Goal: Transaction & Acquisition: Download file/media

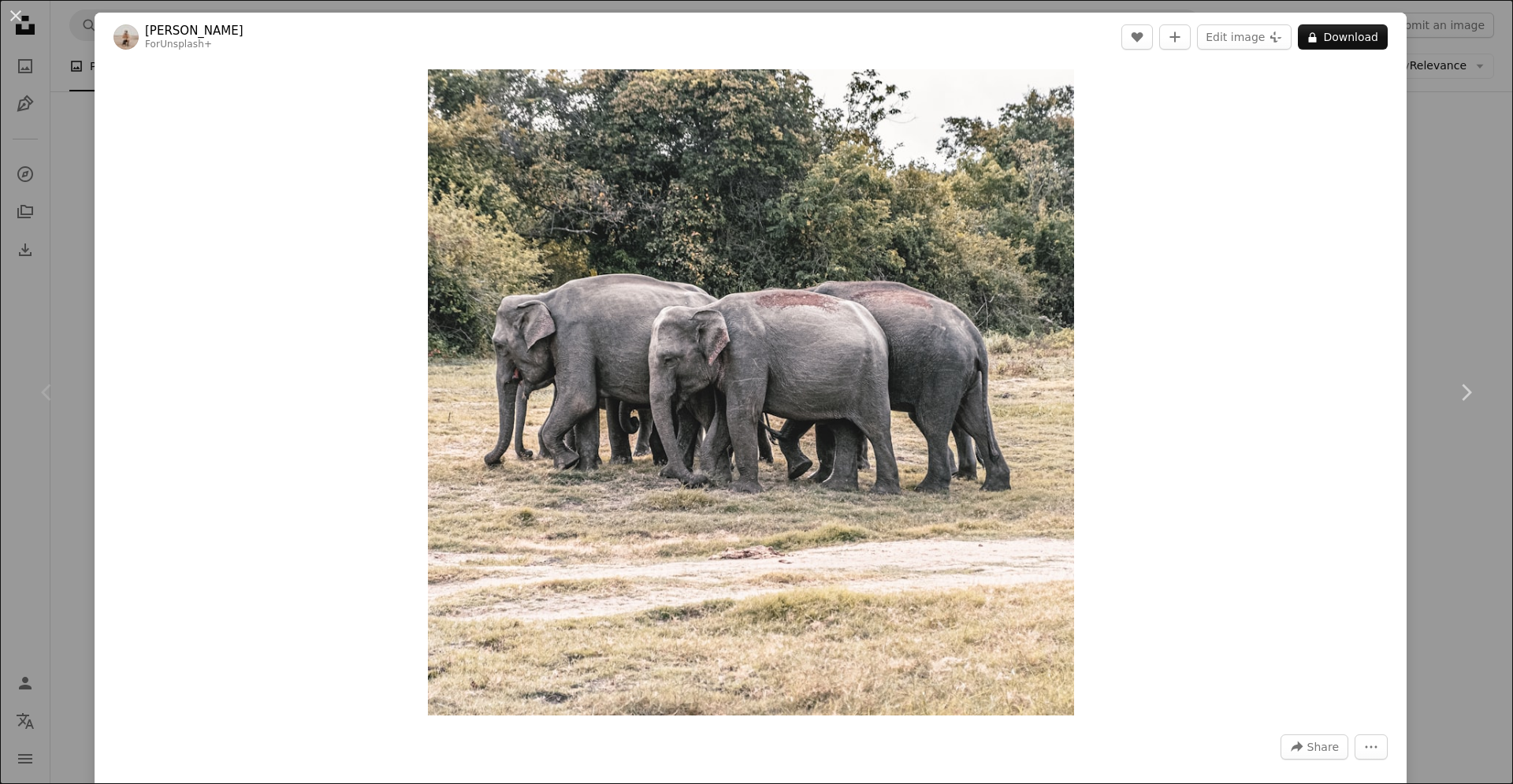
scroll to position [80, 0]
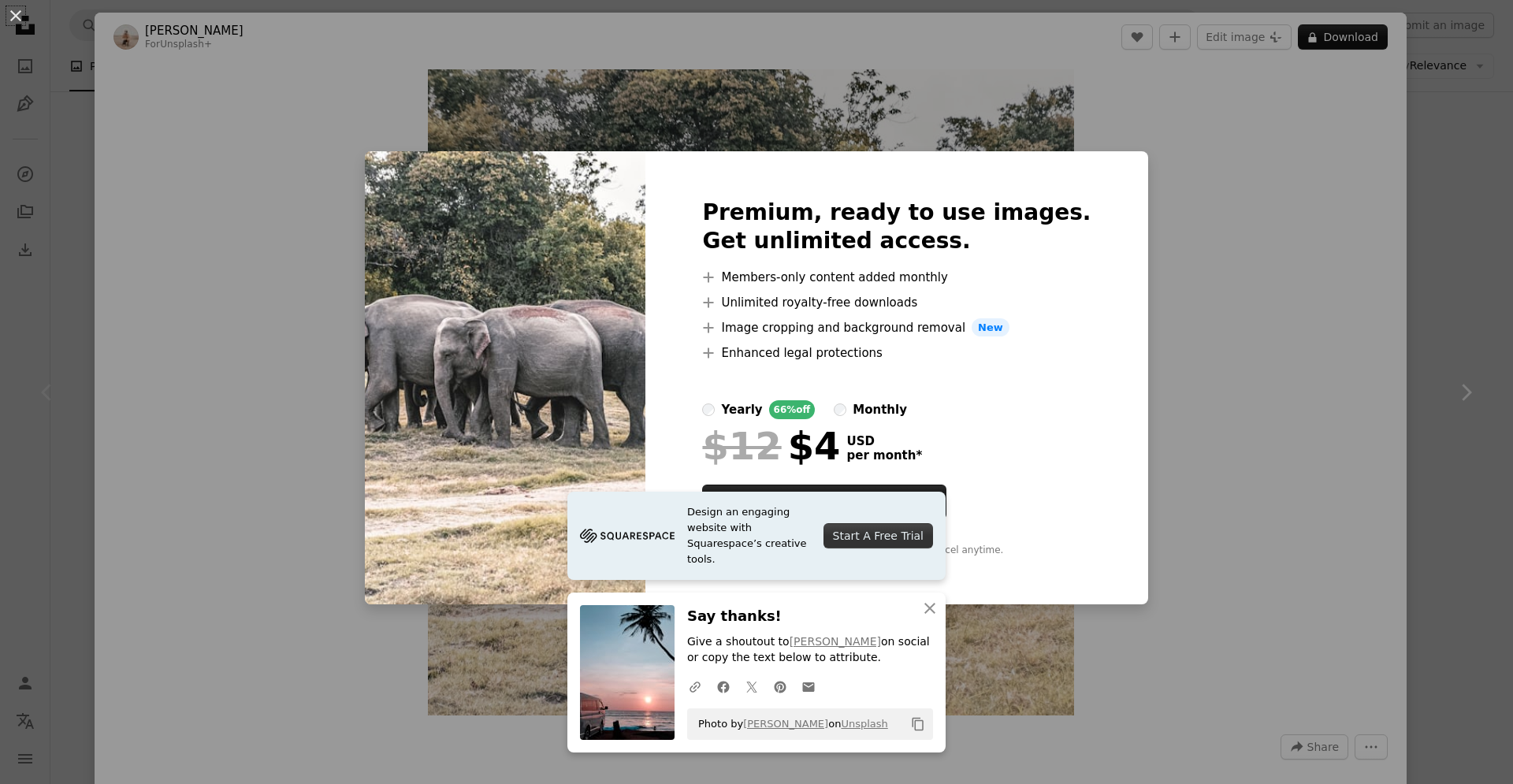
click at [1178, 199] on div "An X shape Premium, ready to use images. Get unlimited access. A plus sign Memb…" at bounding box center [756, 392] width 1513 height 784
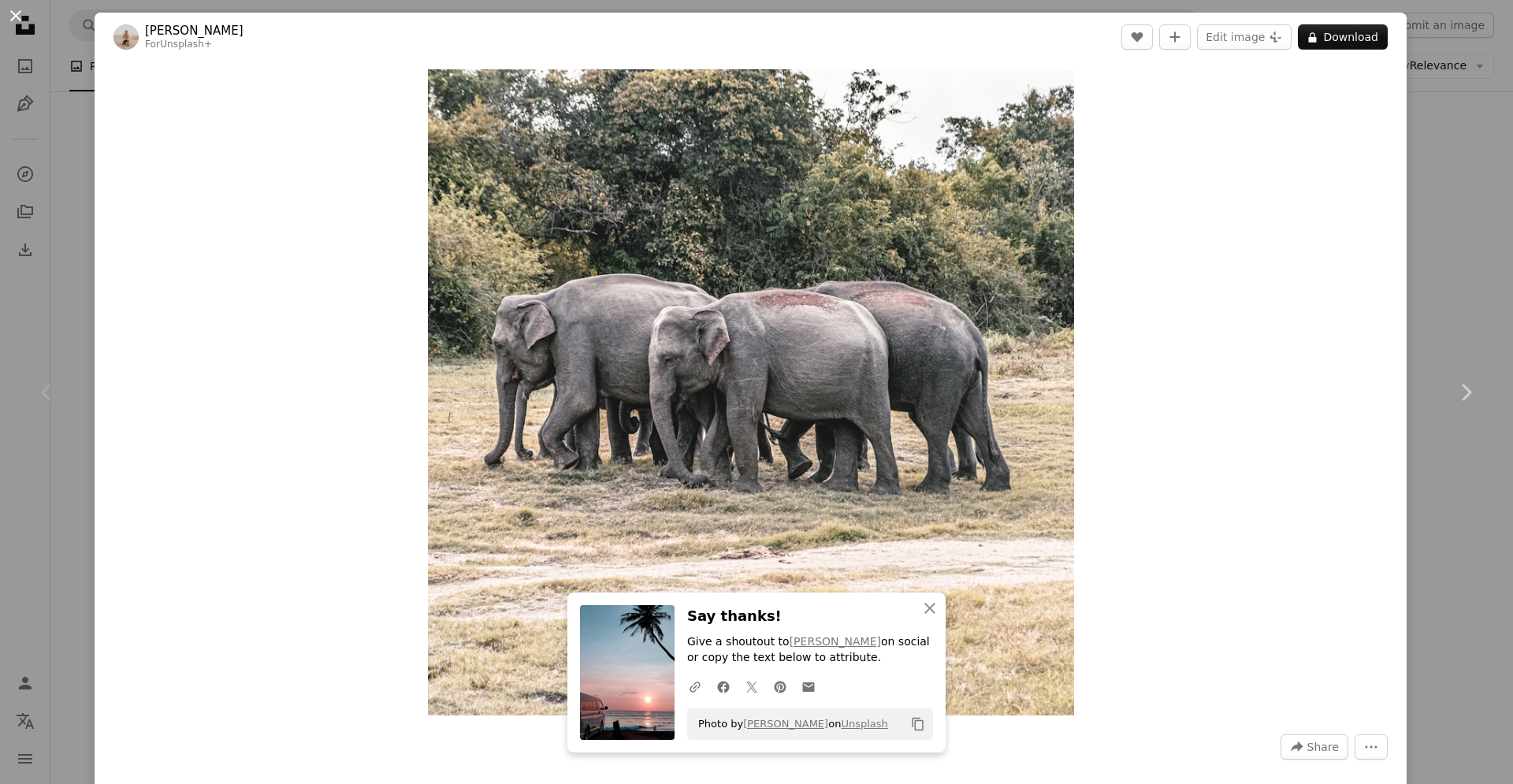
click at [6, 19] on button "An X shape" at bounding box center [16, 16] width 19 height 19
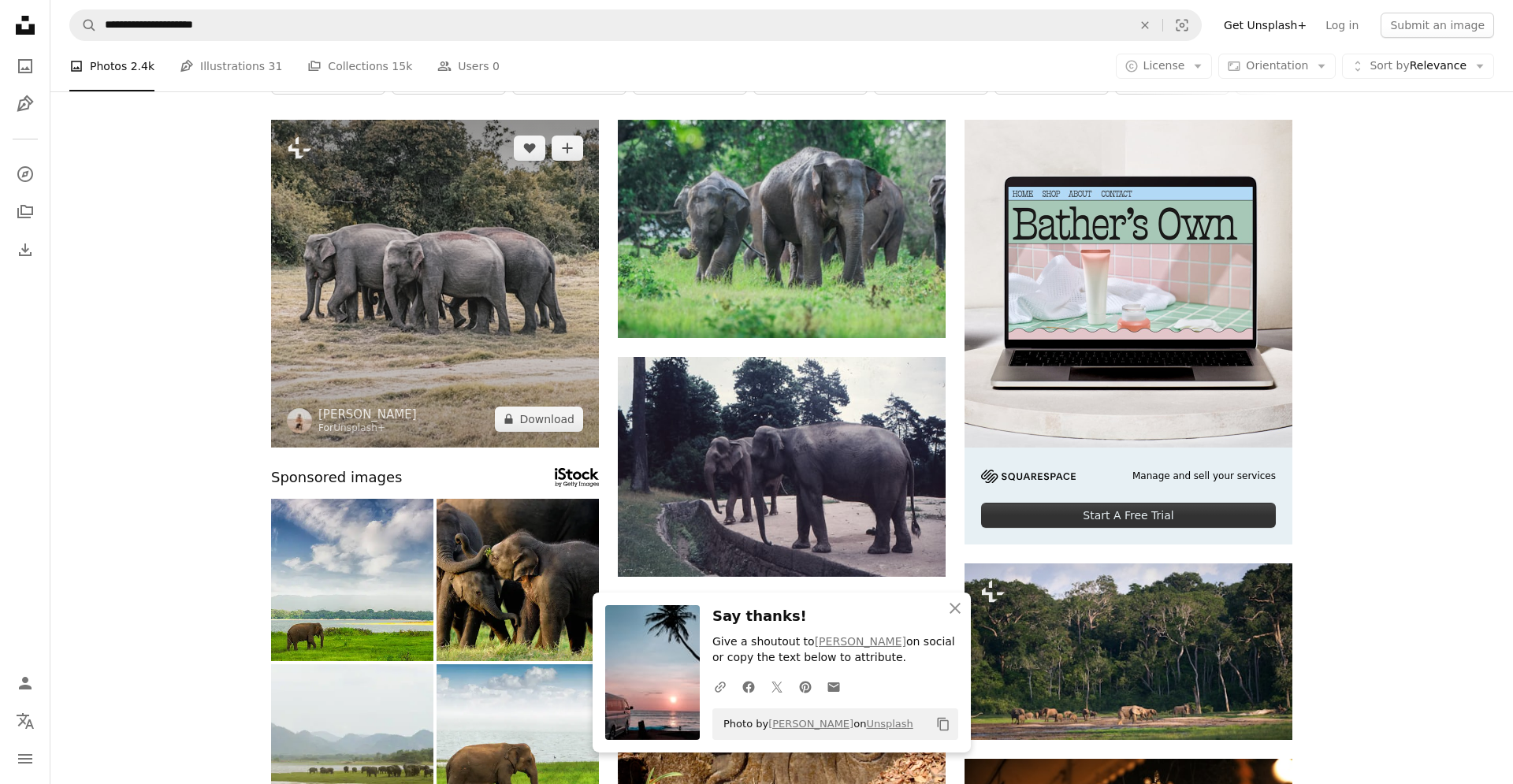
scroll to position [483, 0]
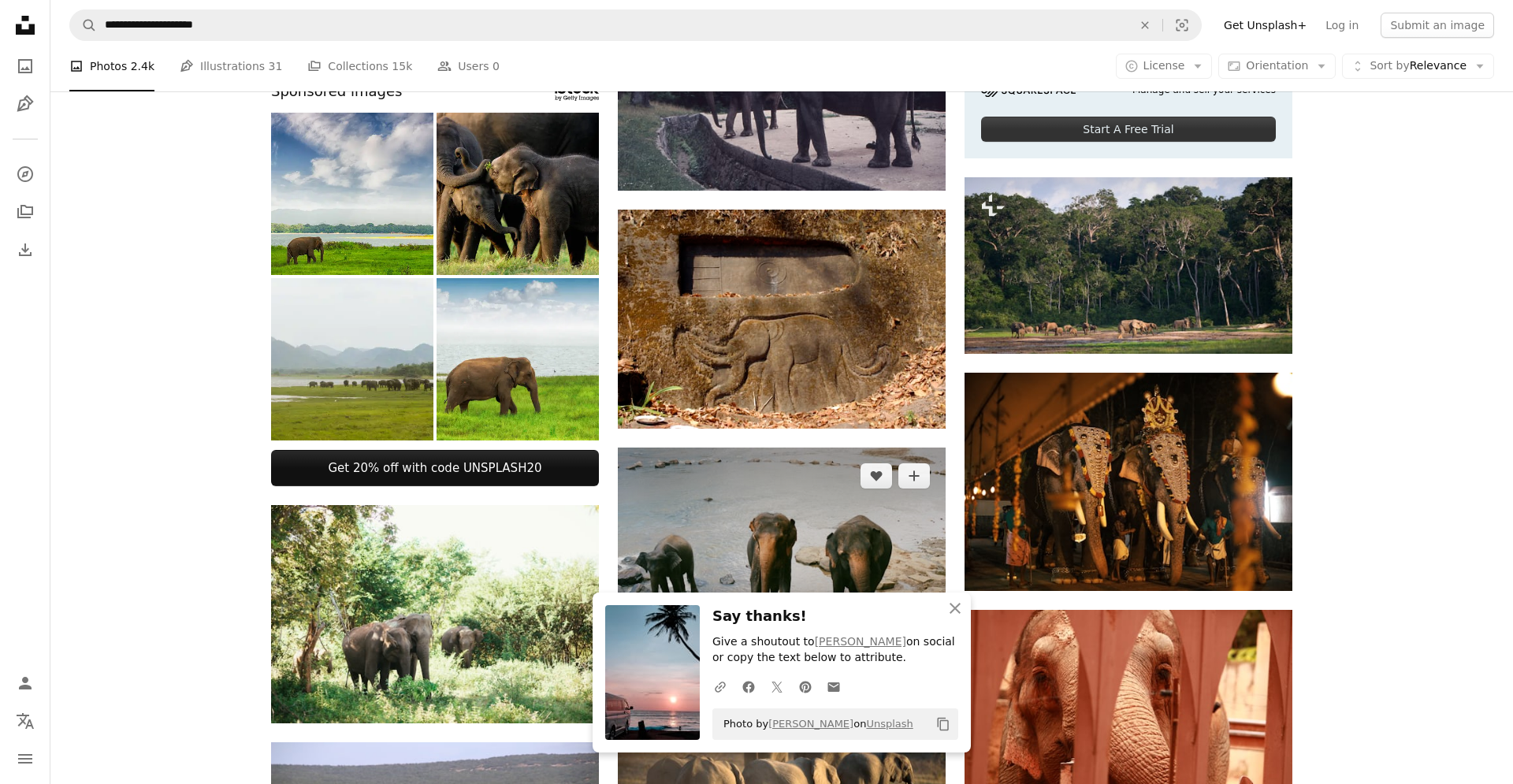
click at [847, 497] on img at bounding box center [781, 556] width 328 height 218
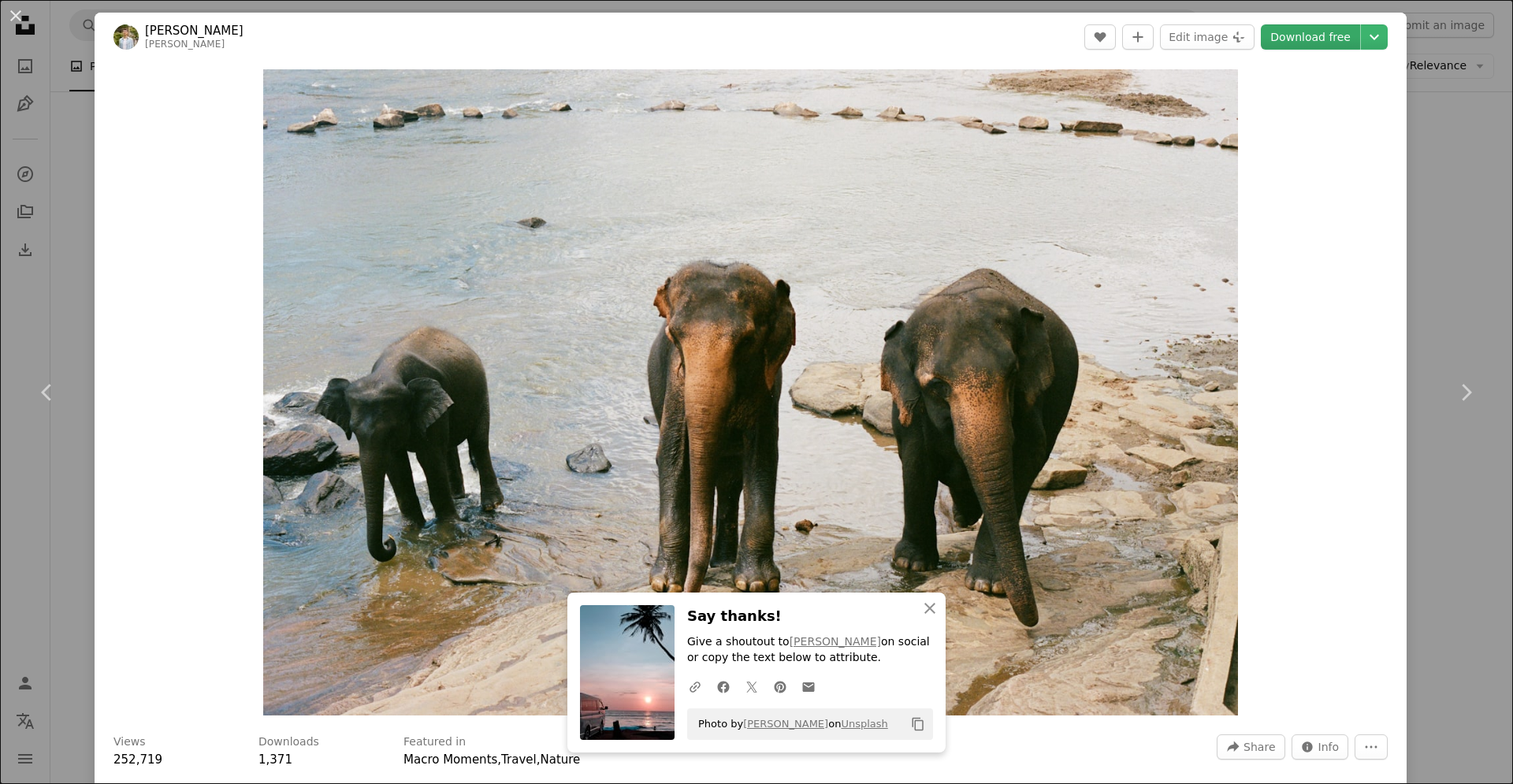
click at [1311, 40] on link "Download free" at bounding box center [1311, 37] width 99 height 25
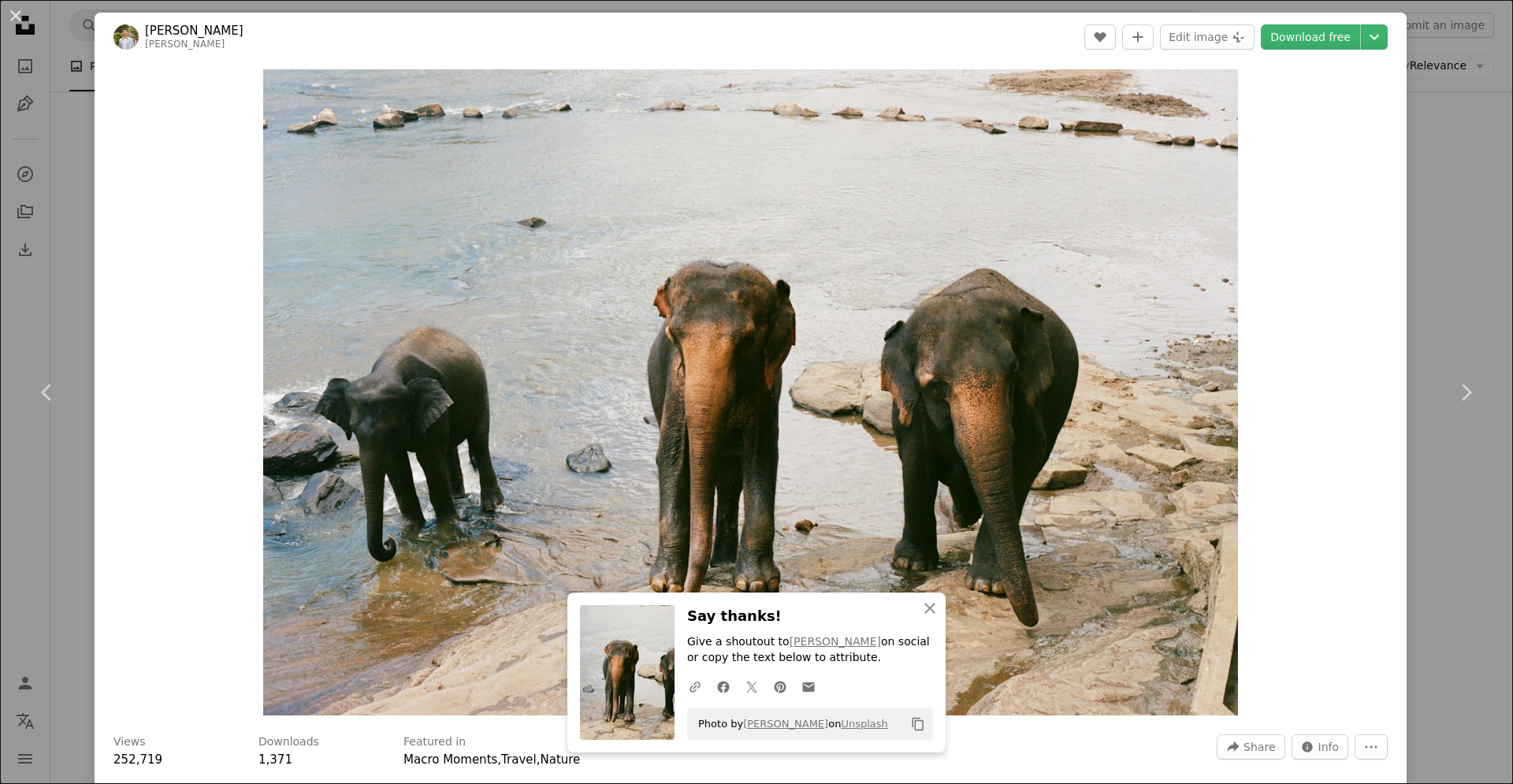
click at [1476, 146] on div "An X shape Chevron left Chevron right [PERSON_NAME] voloshchenkoal A heart A pl…" at bounding box center [756, 392] width 1513 height 784
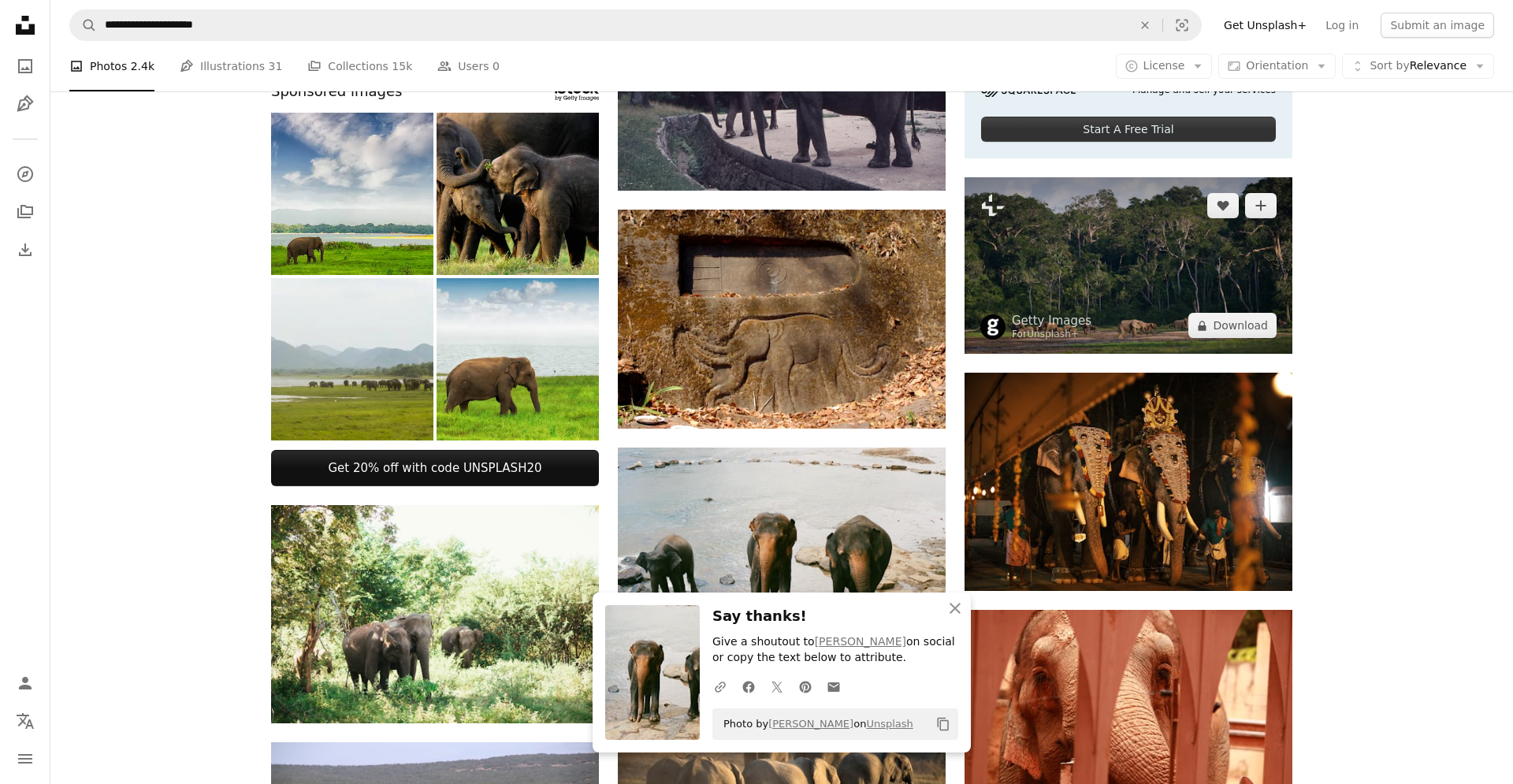
click at [1207, 263] on img at bounding box center [1128, 266] width 328 height 177
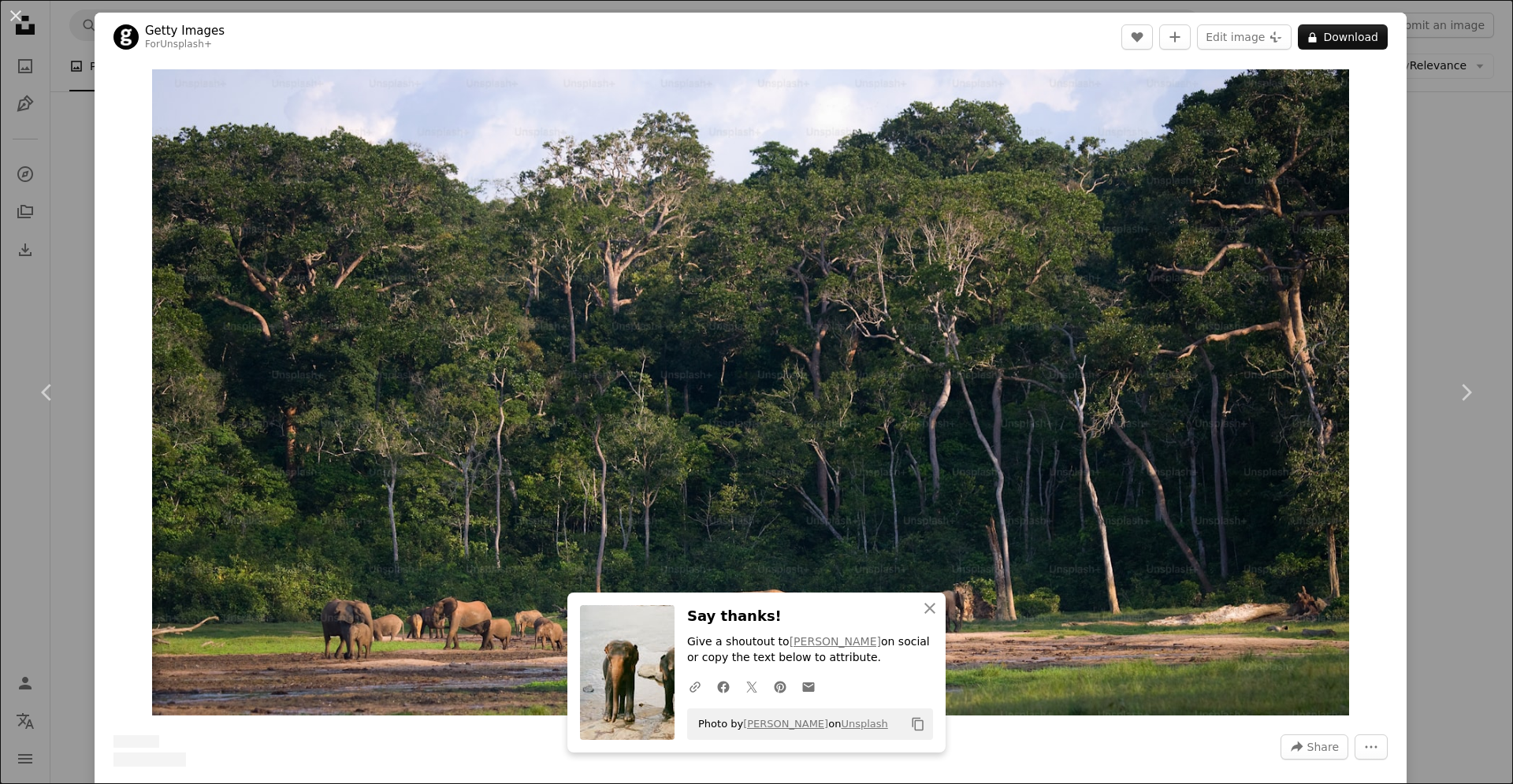
click at [1436, 199] on div "An X shape Chevron left Chevron right Getty Images For Unsplash+ A heart A plus…" at bounding box center [756, 392] width 1513 height 784
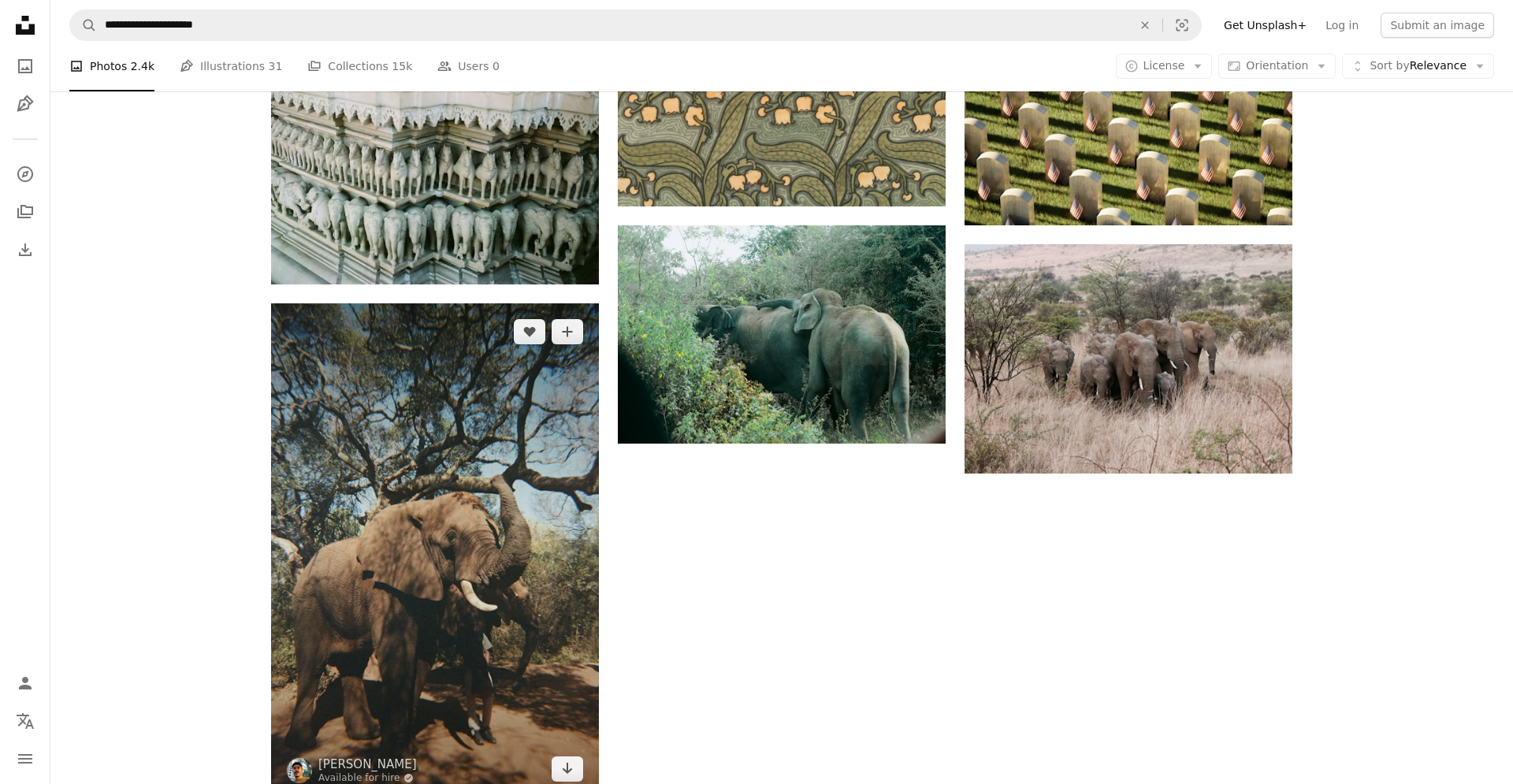
scroll to position [1768, 0]
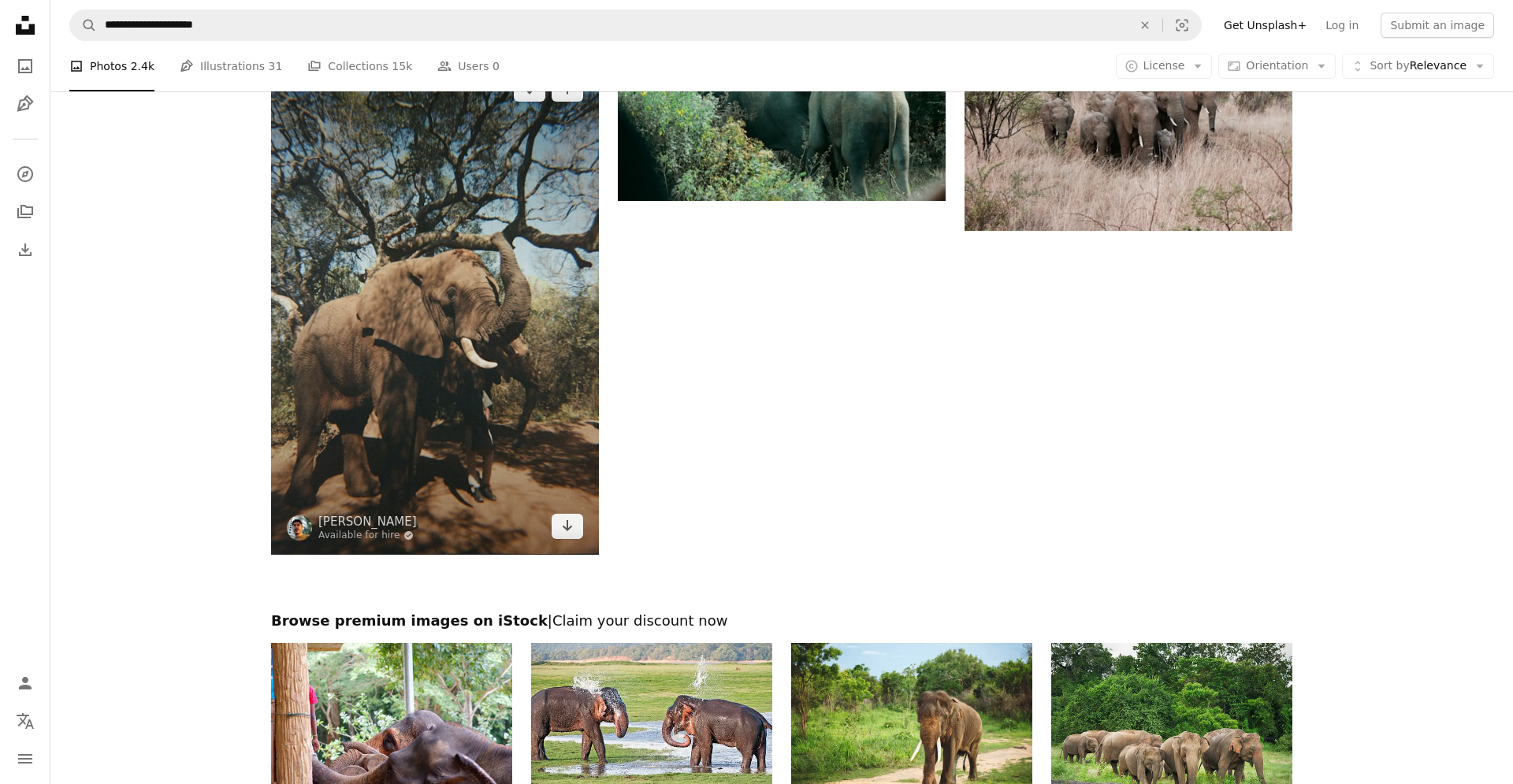
click at [487, 271] on img at bounding box center [435, 307] width 328 height 494
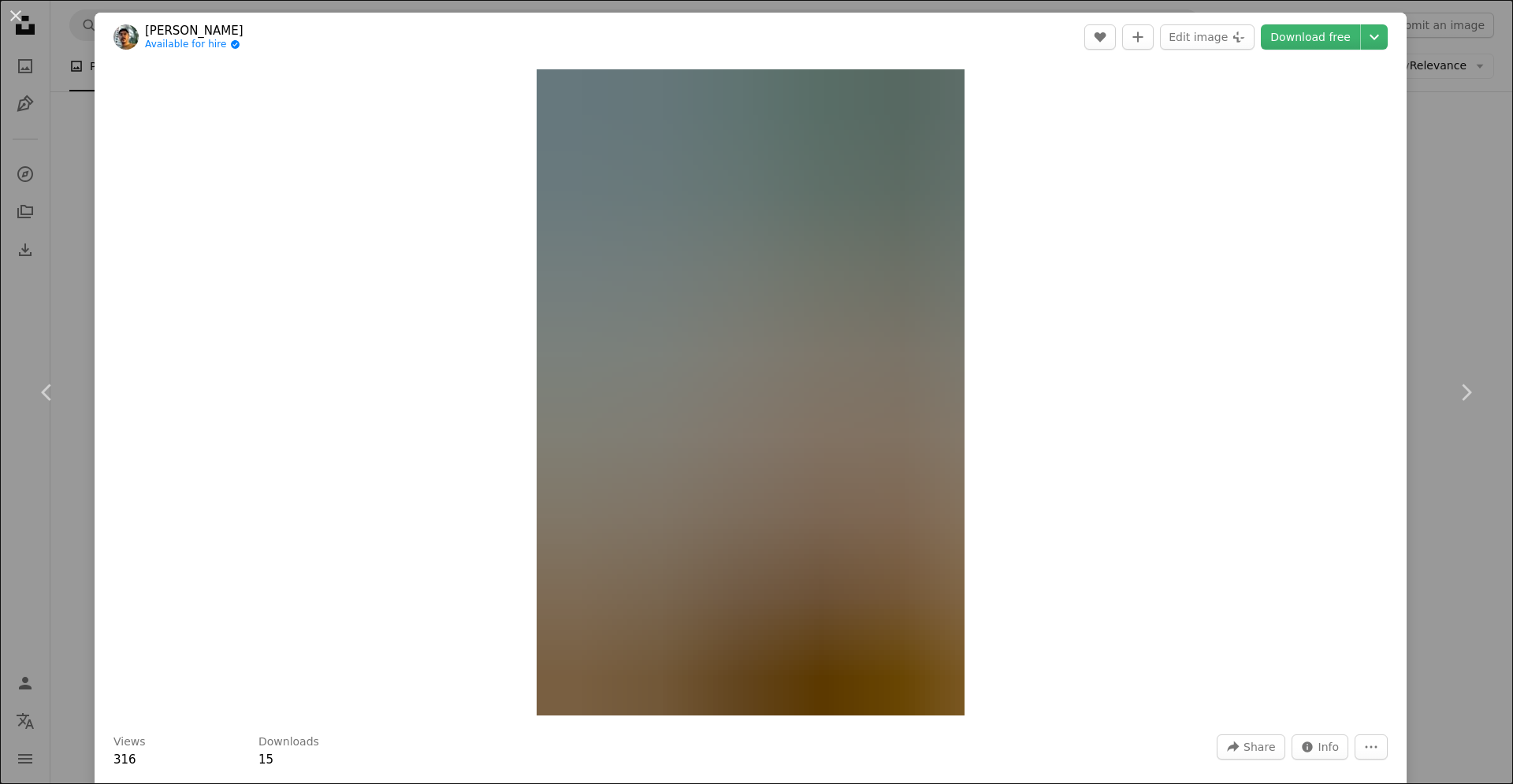
scroll to position [472, 0]
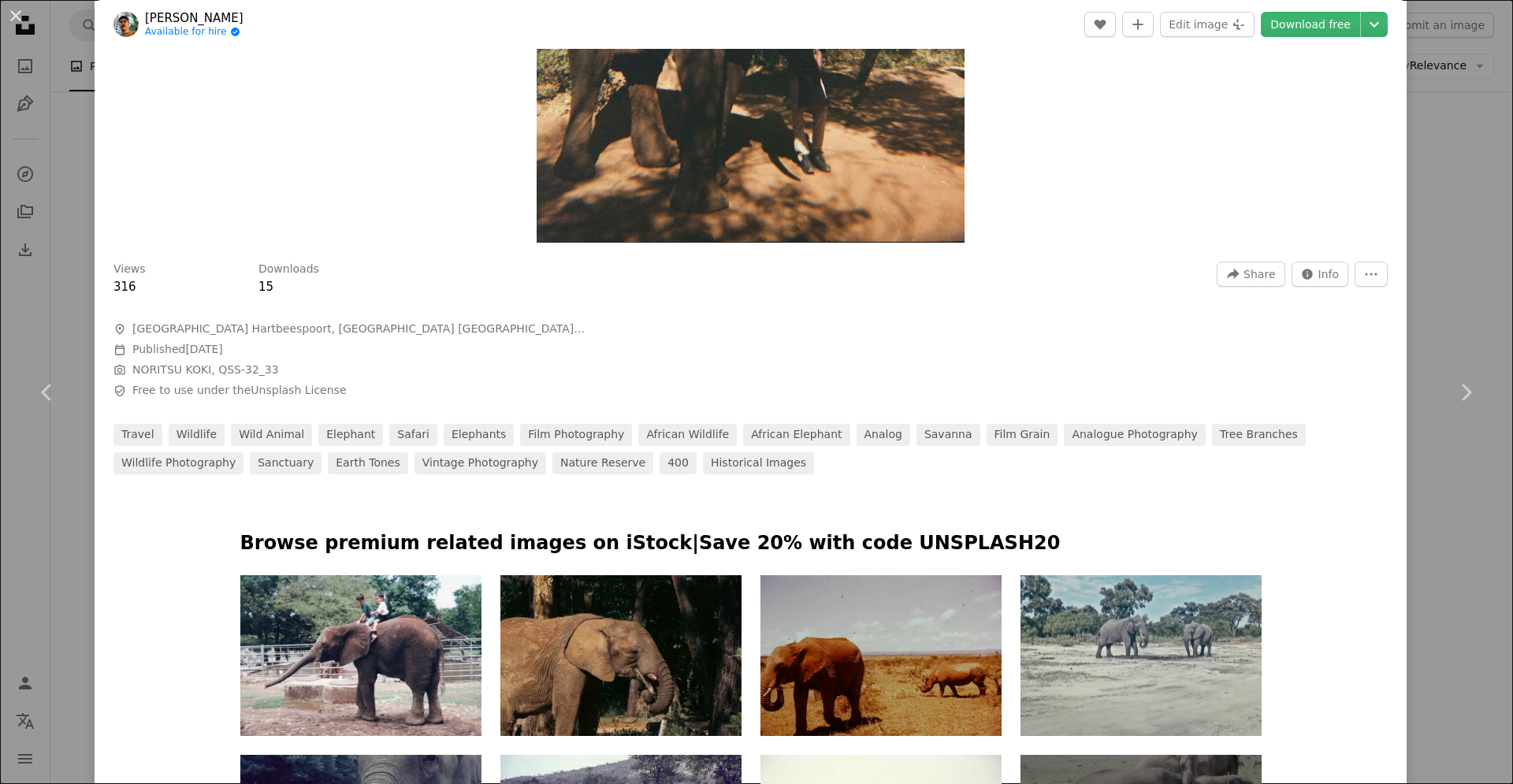
click at [1499, 190] on div "An X shape Chevron left Chevron right [PERSON_NAME] Available for hire A checkm…" at bounding box center [756, 392] width 1513 height 784
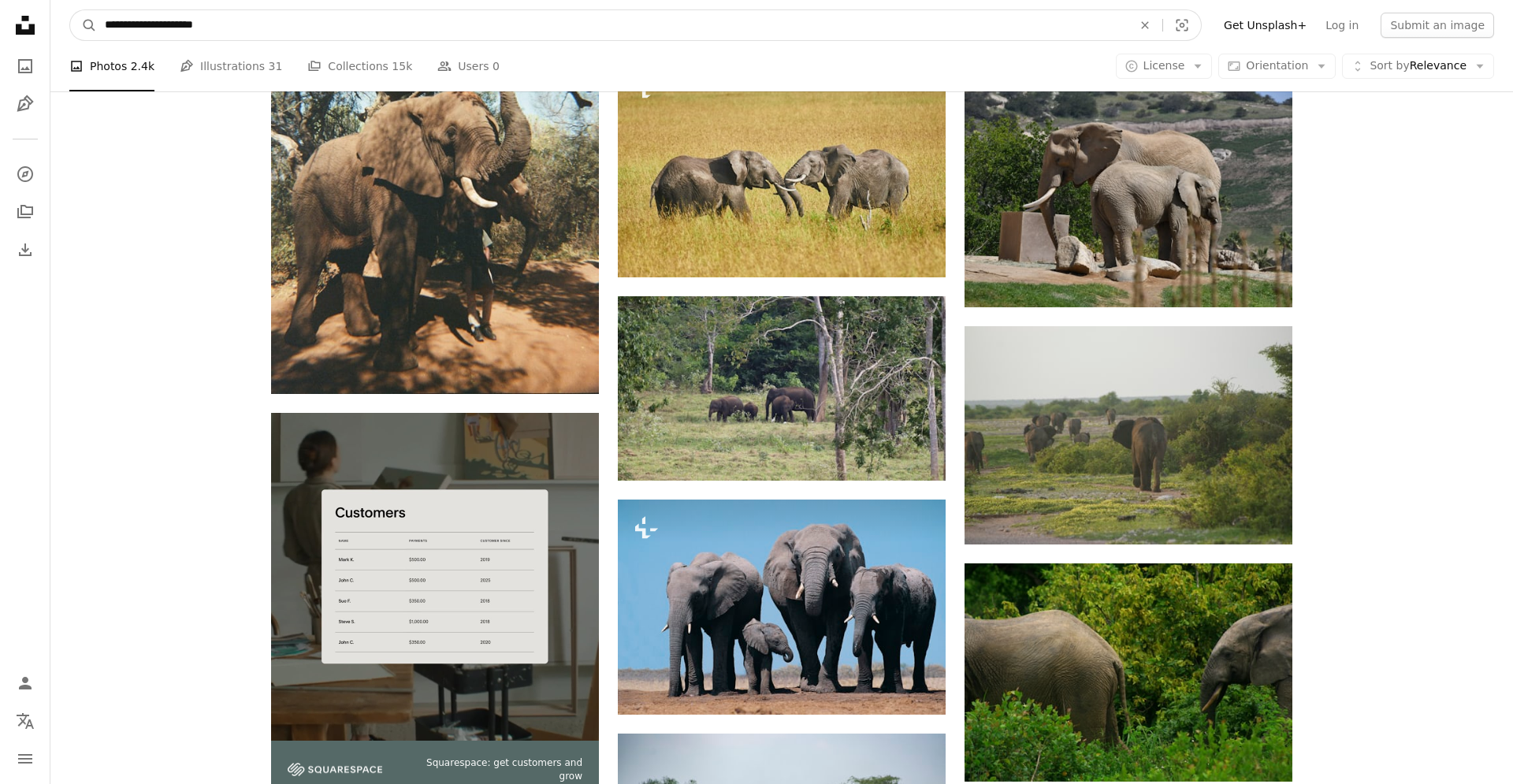
scroll to position [1920, 0]
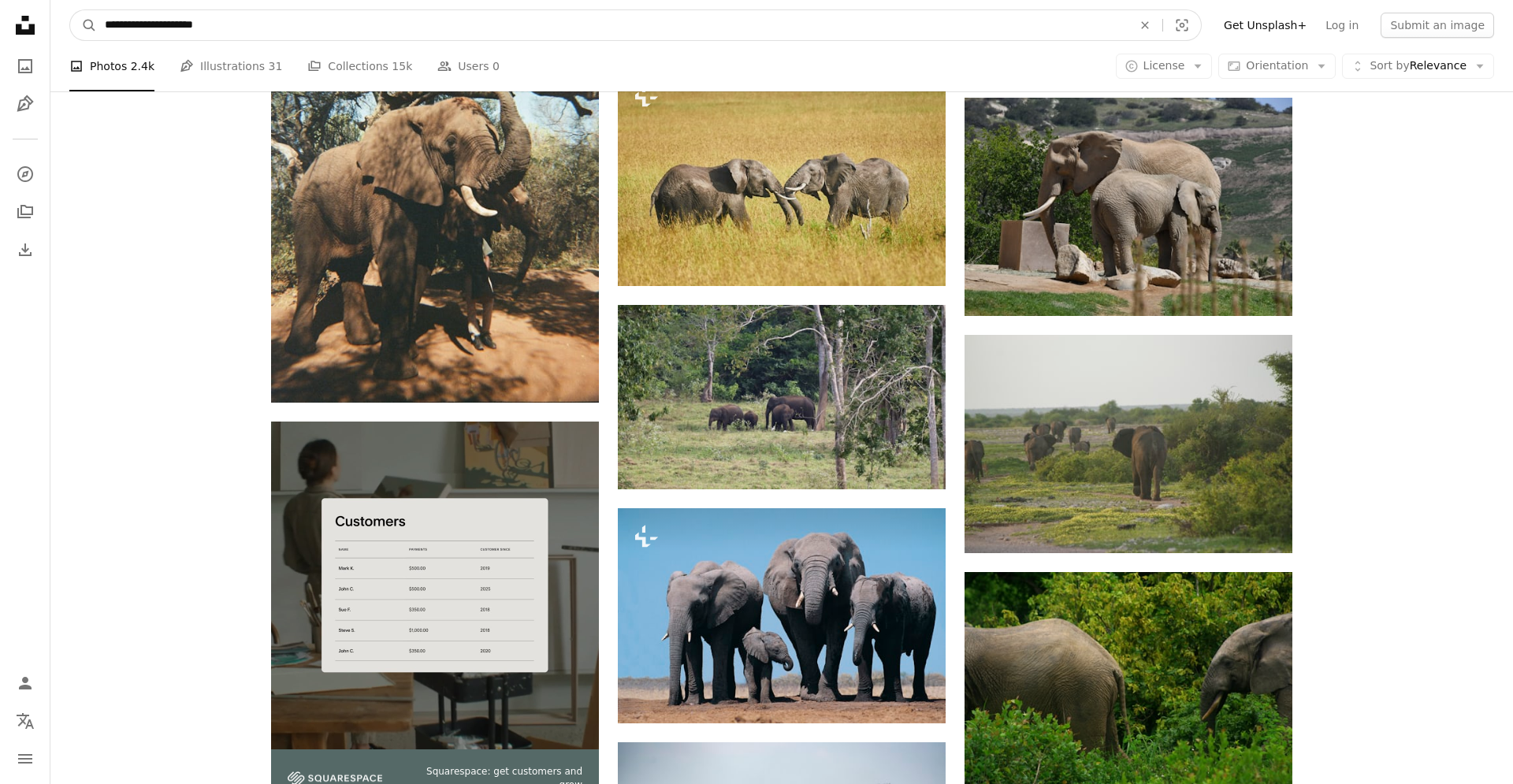
drag, startPoint x: 416, startPoint y: 30, endPoint x: 85, endPoint y: 9, distance: 331.7
click at [97, 10] on input "**********" at bounding box center [611, 25] width 1030 height 30
paste input "Find visuals sitewide"
type input "****"
click at [1041, 27] on input "****" at bounding box center [611, 25] width 1030 height 30
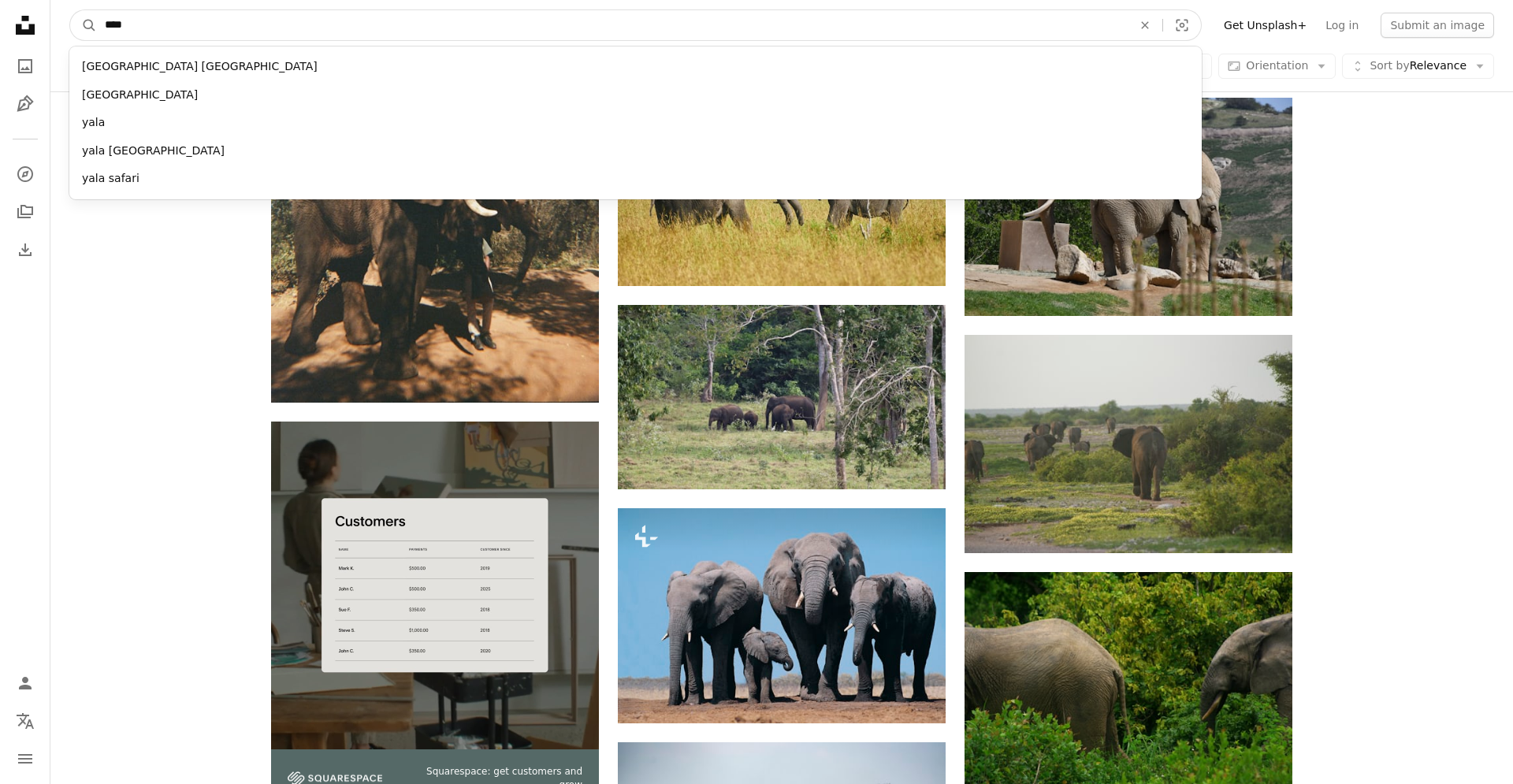
click button "A magnifying glass" at bounding box center [83, 25] width 27 height 30
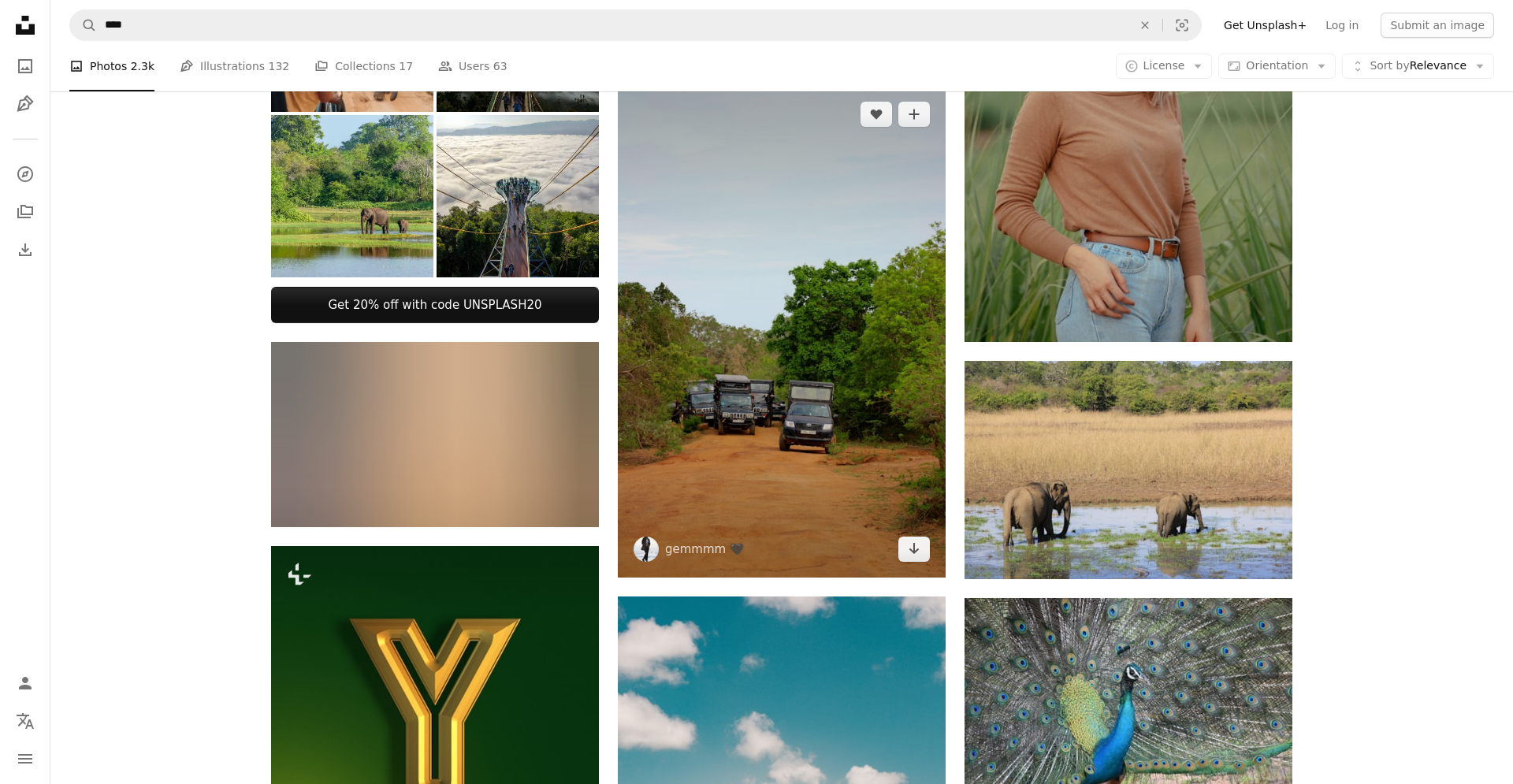
scroll to position [803, 0]
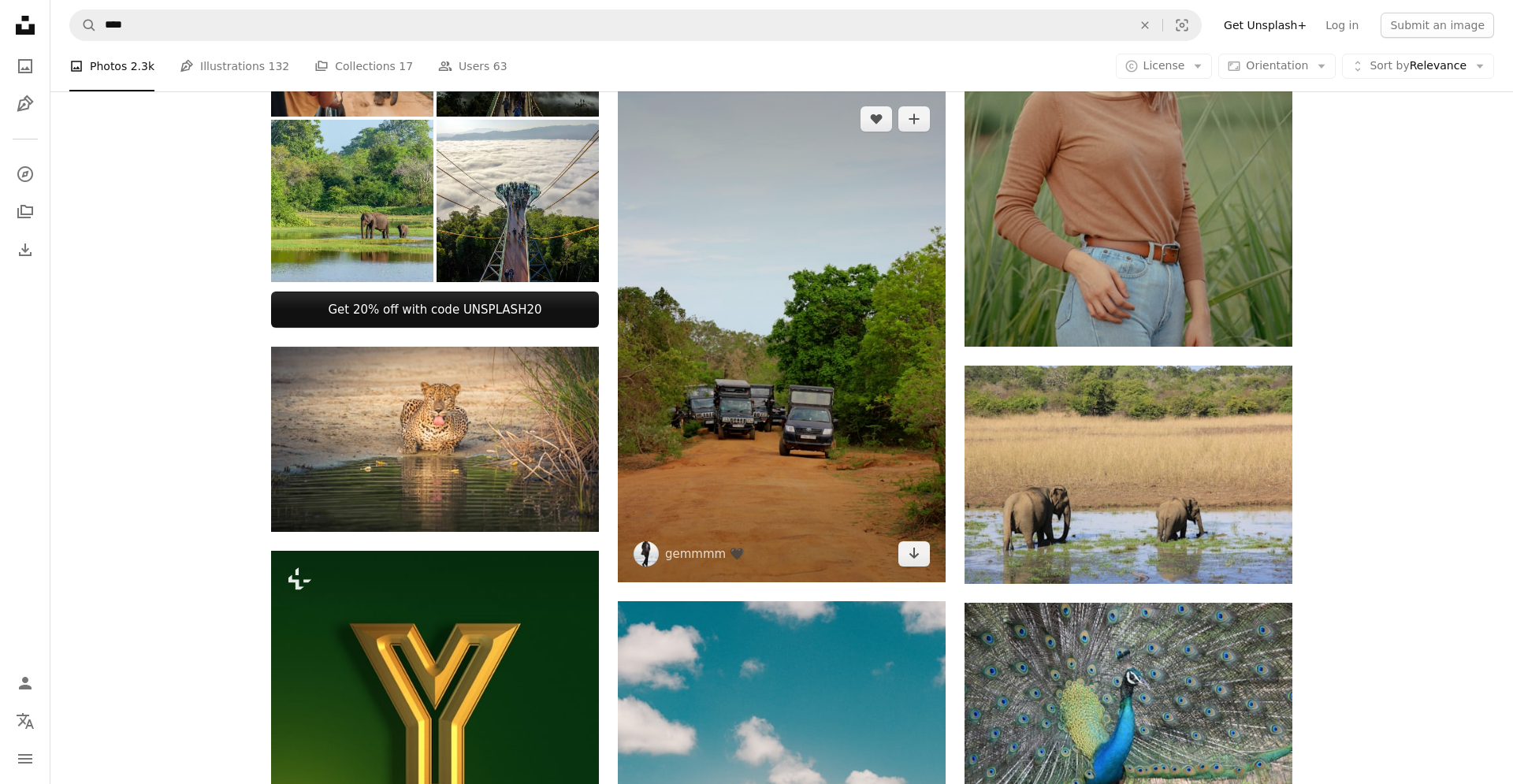
click at [802, 365] on img at bounding box center [781, 336] width 328 height 492
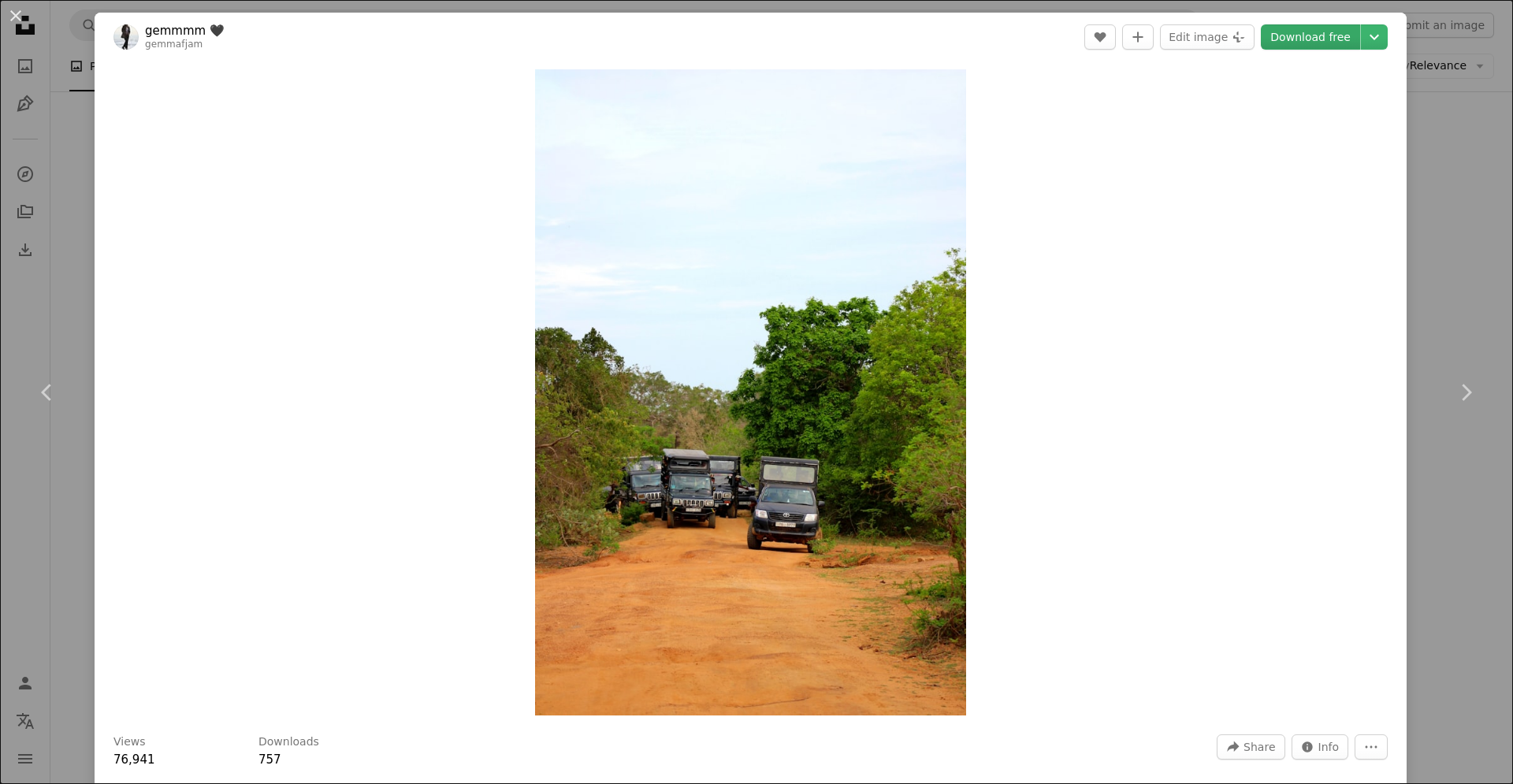
click at [1328, 46] on link "Download free" at bounding box center [1311, 37] width 99 height 25
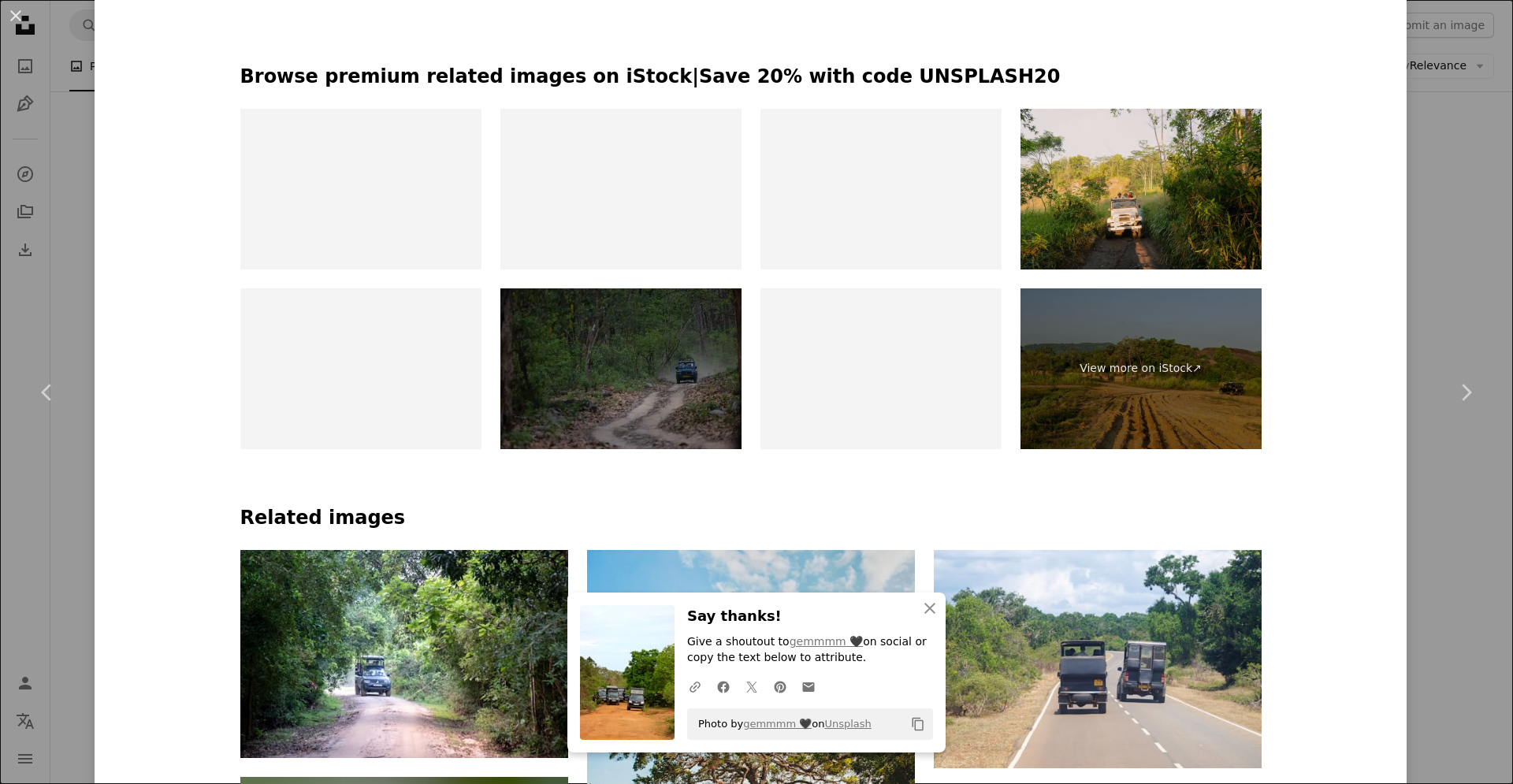
scroll to position [946, 0]
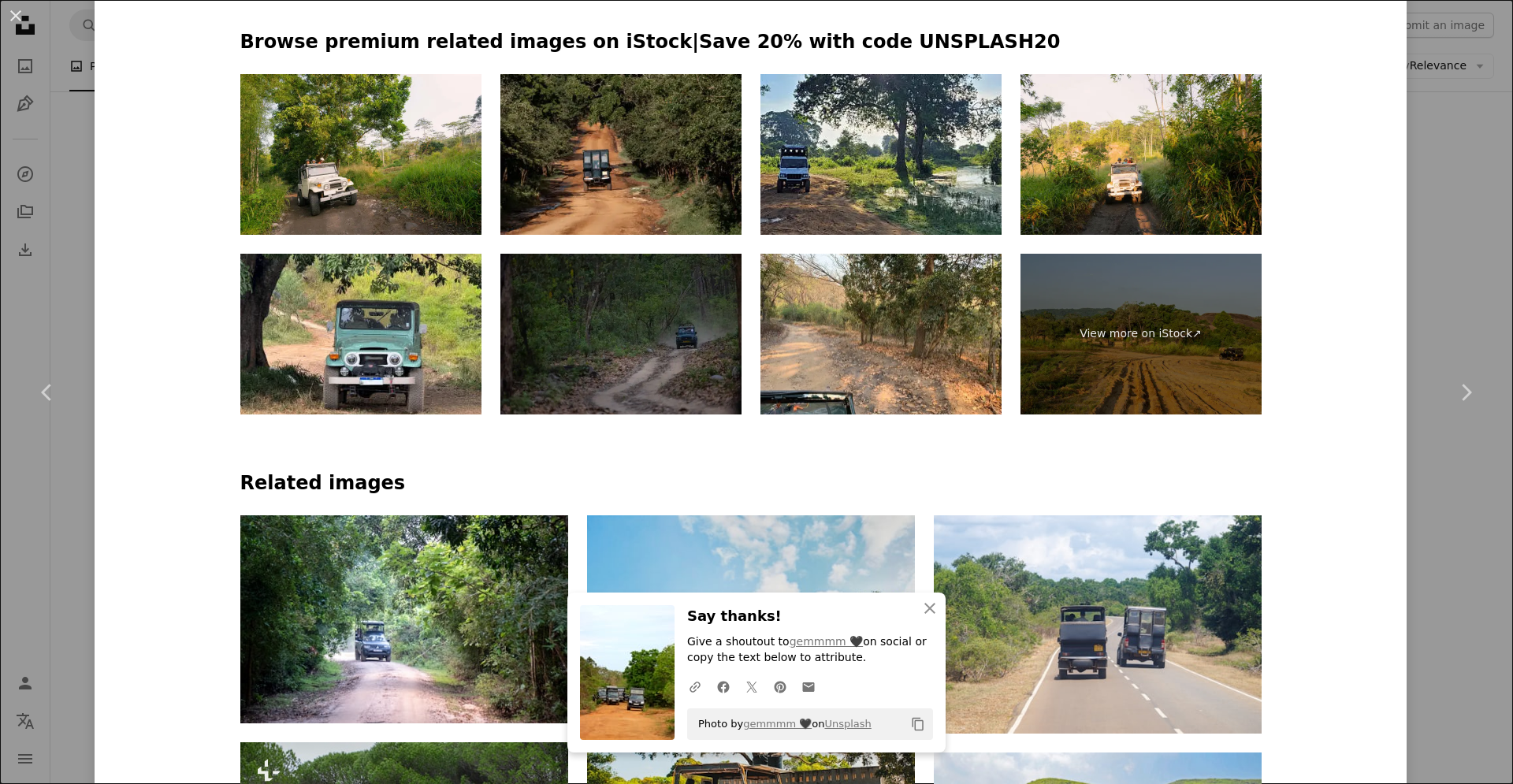
click at [1487, 266] on div "An X shape Chevron left Chevron right gemmmm 🖤 gemmafjam A heart A plus sign Ed…" at bounding box center [756, 392] width 1513 height 784
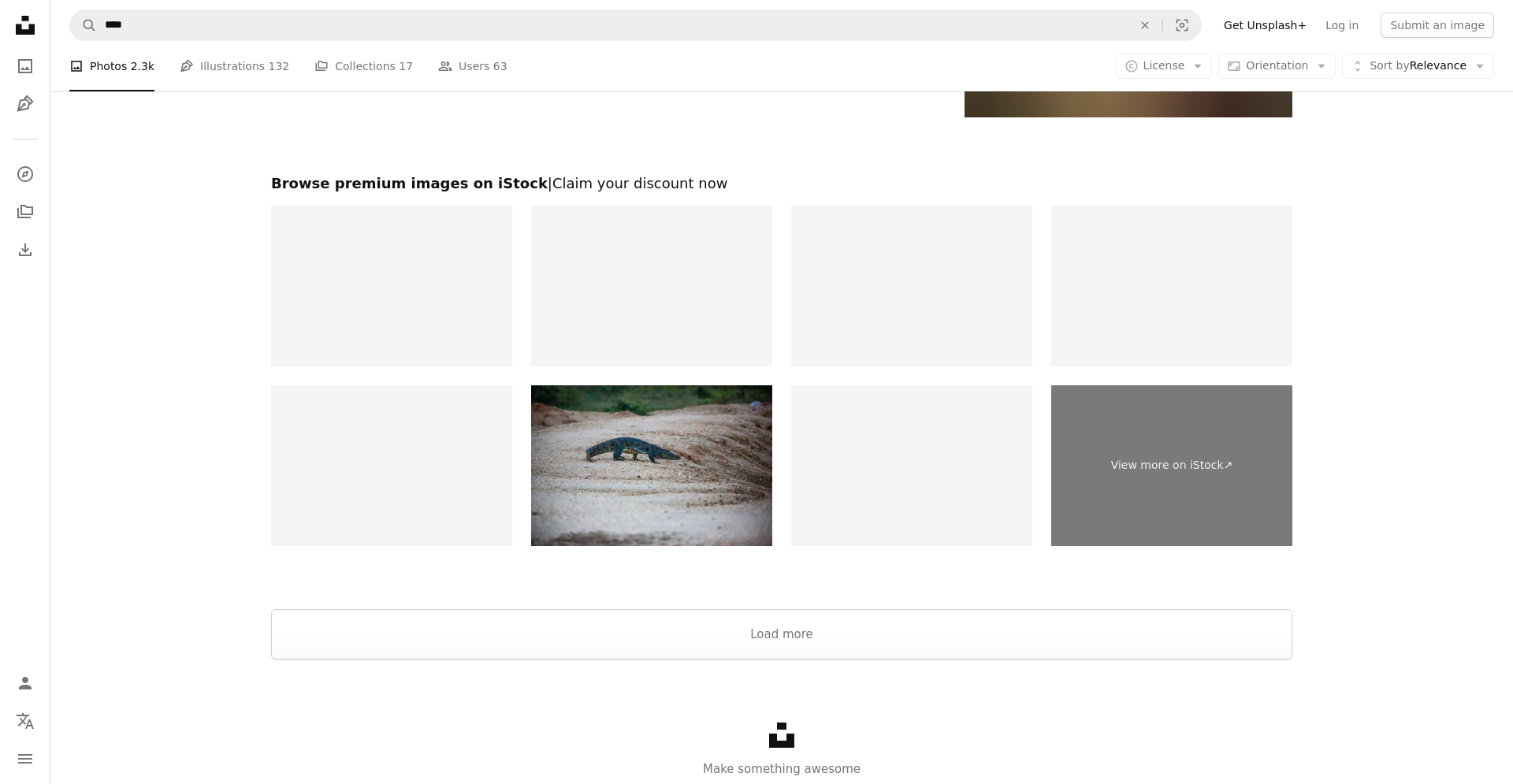
scroll to position [2620, 0]
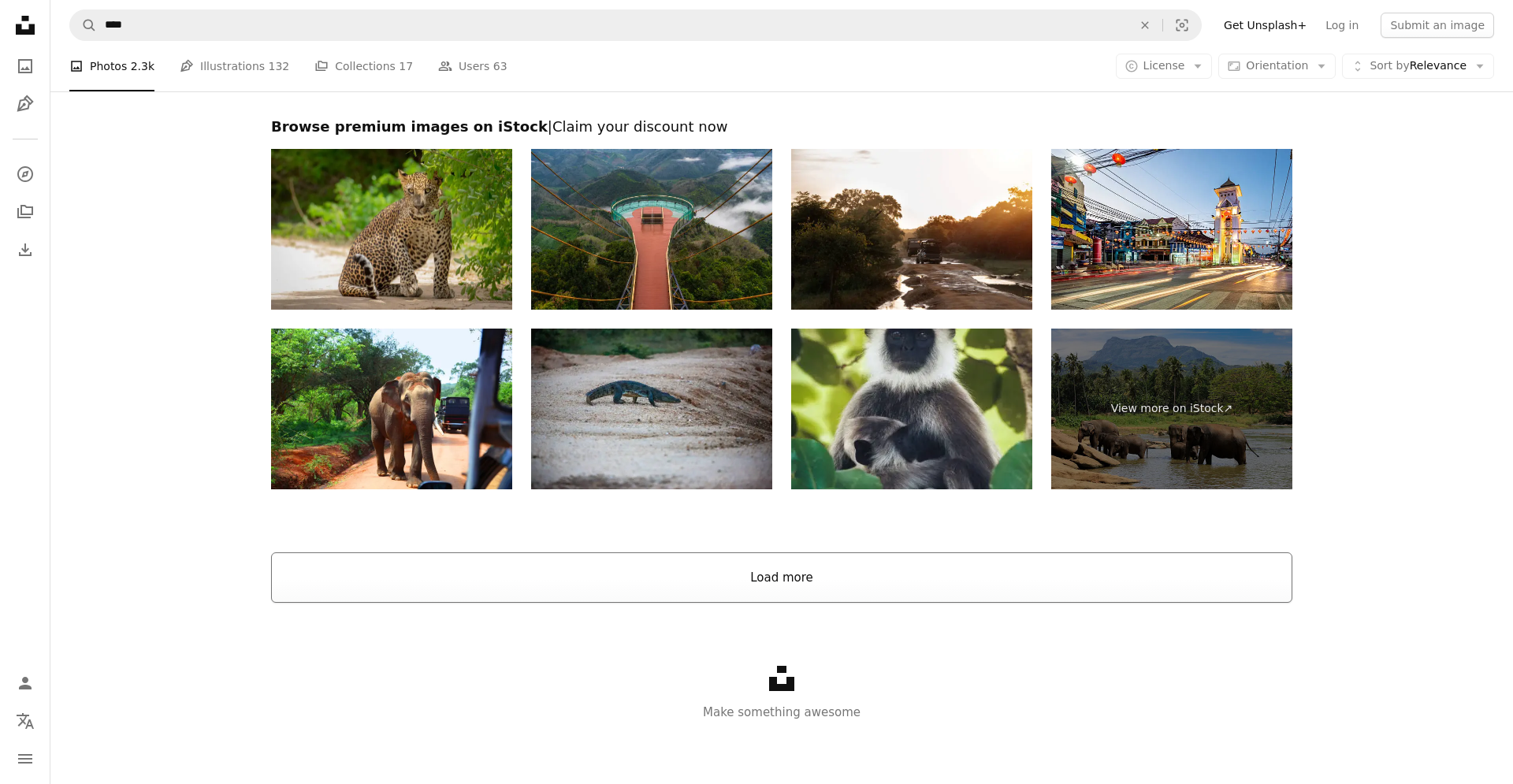
click at [776, 582] on button "Load more" at bounding box center [781, 577] width 1021 height 51
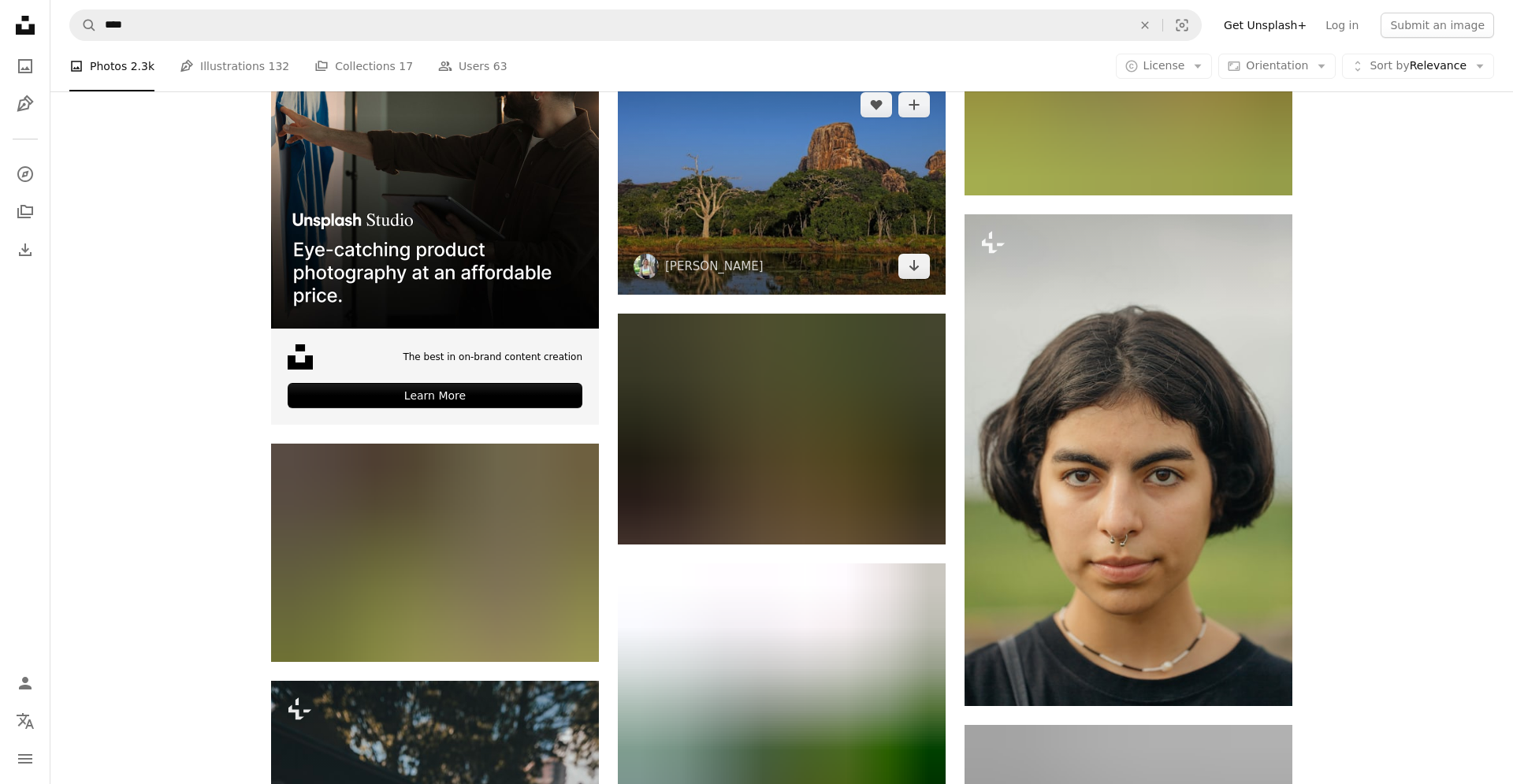
scroll to position [2905, 0]
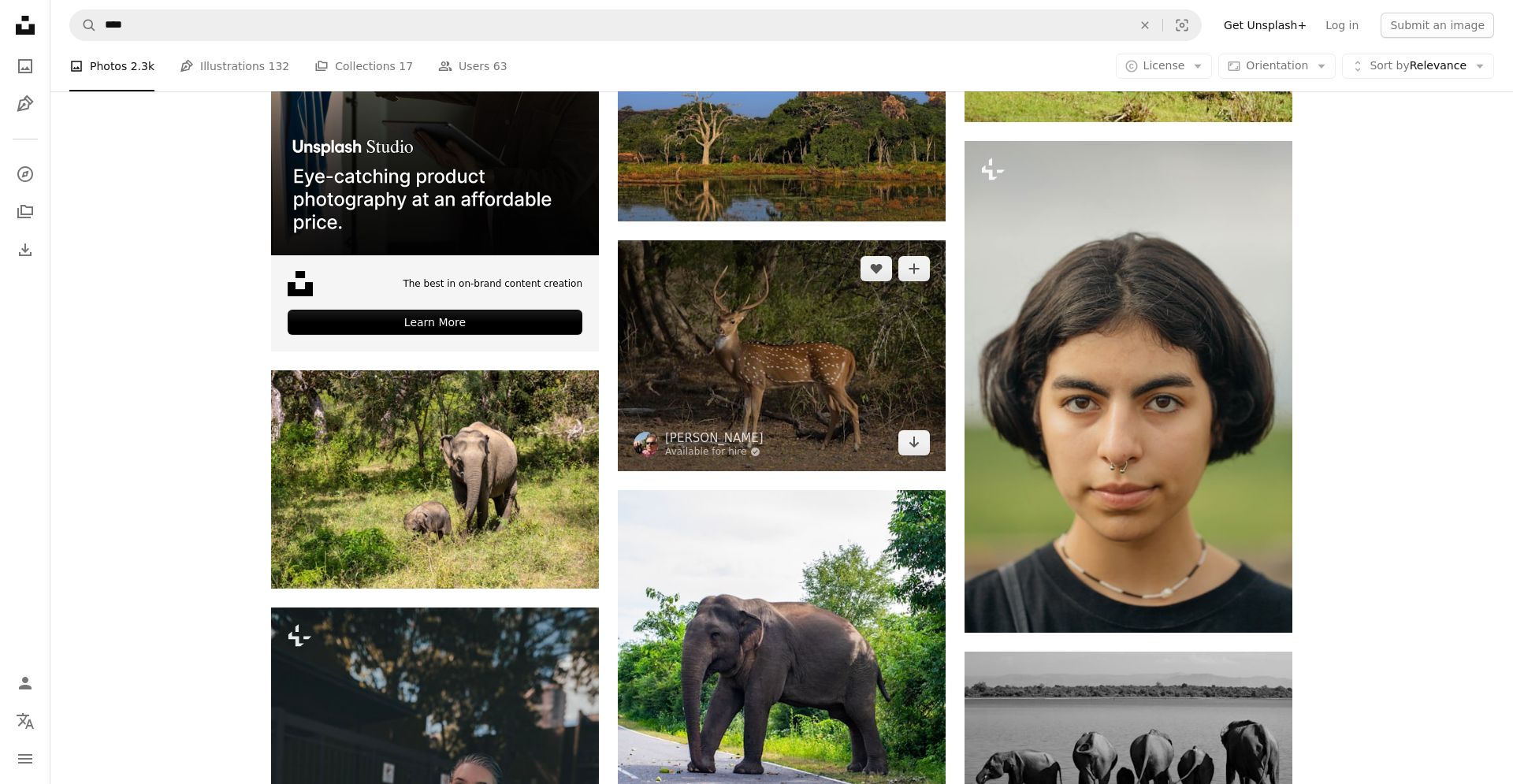
click at [859, 395] on img at bounding box center [781, 355] width 328 height 231
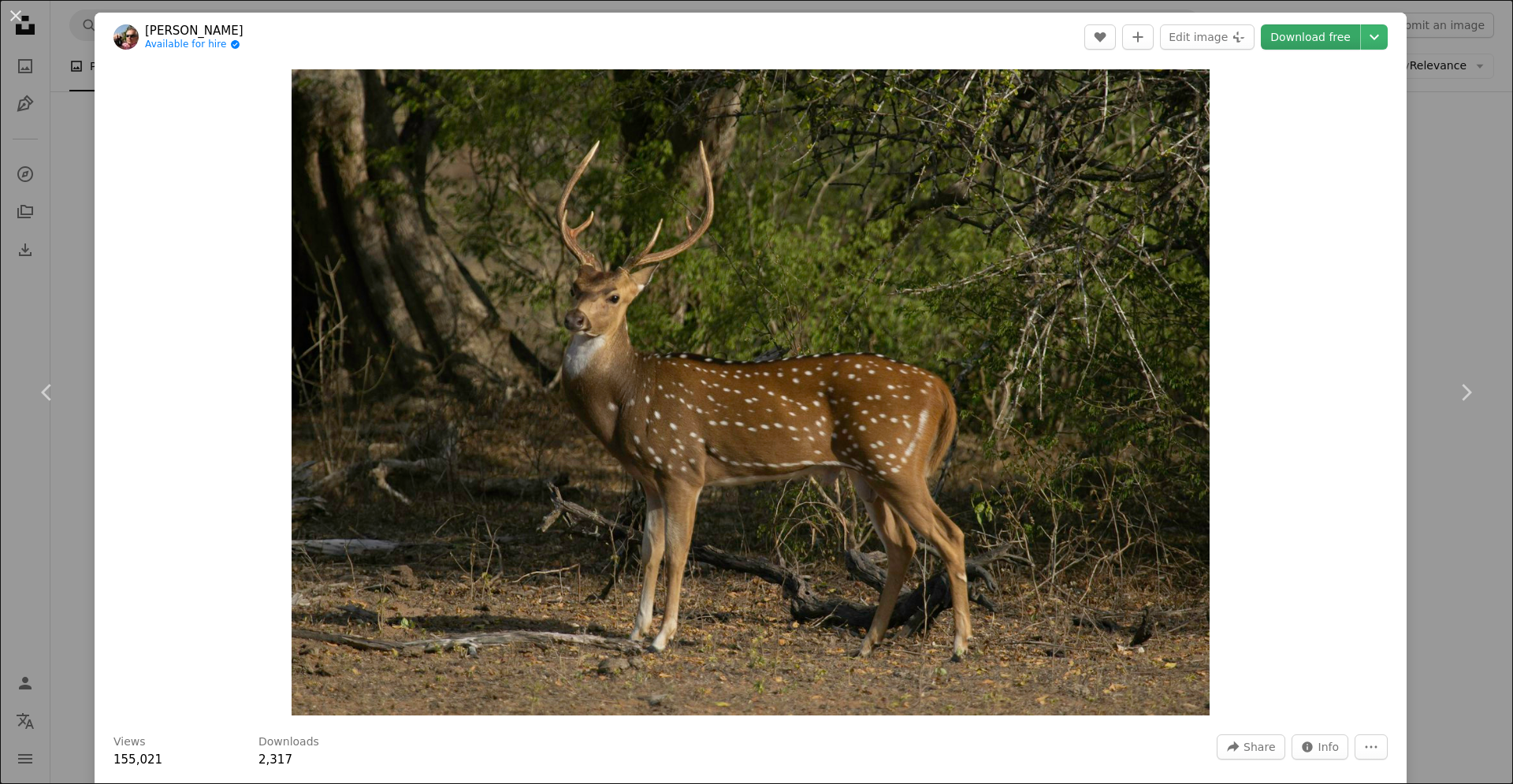
click at [1344, 40] on link "Download free" at bounding box center [1311, 37] width 99 height 25
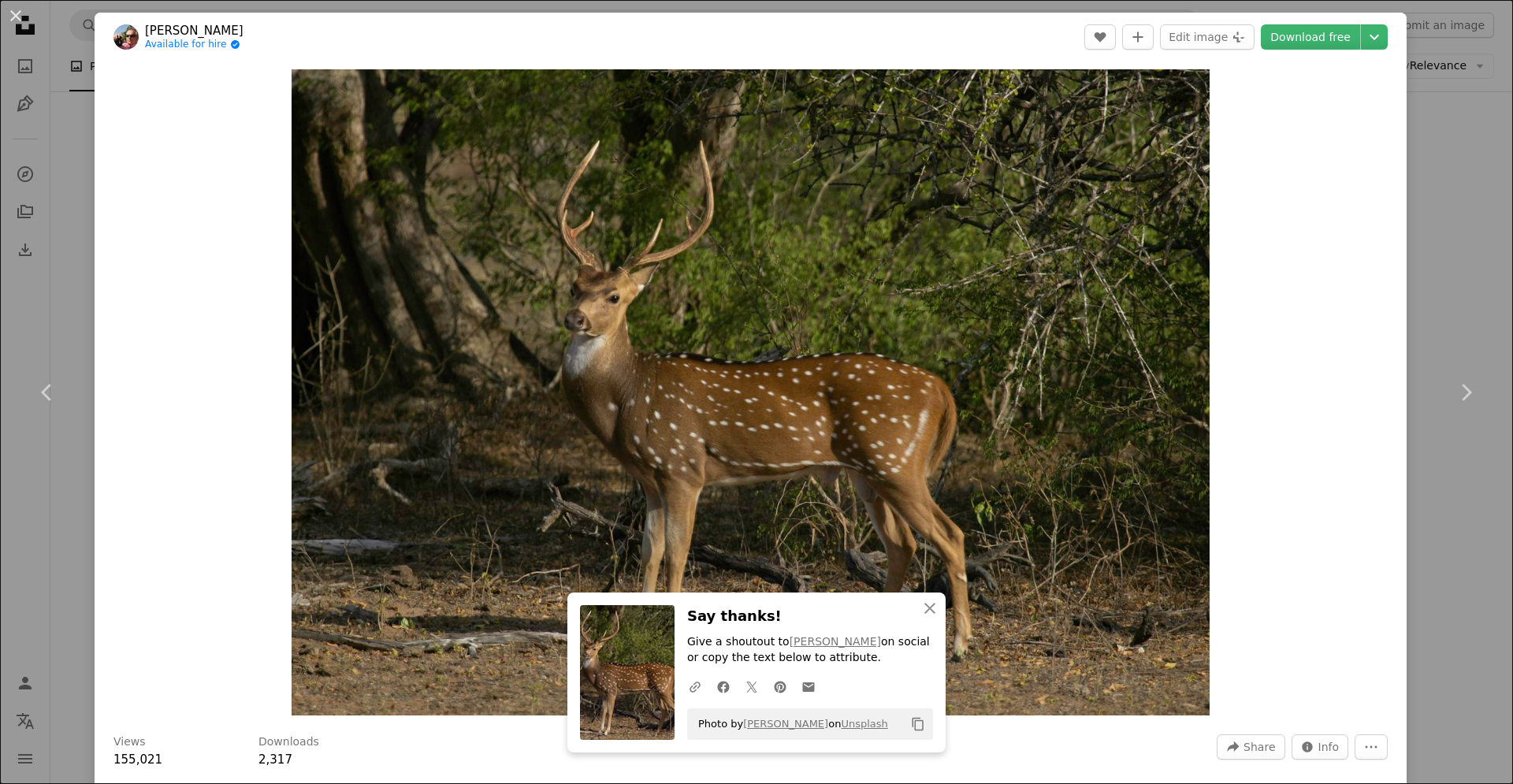
click at [1456, 168] on div "An X shape Chevron left Chevron right [PERSON_NAME] Available for hire A checkm…" at bounding box center [756, 392] width 1513 height 784
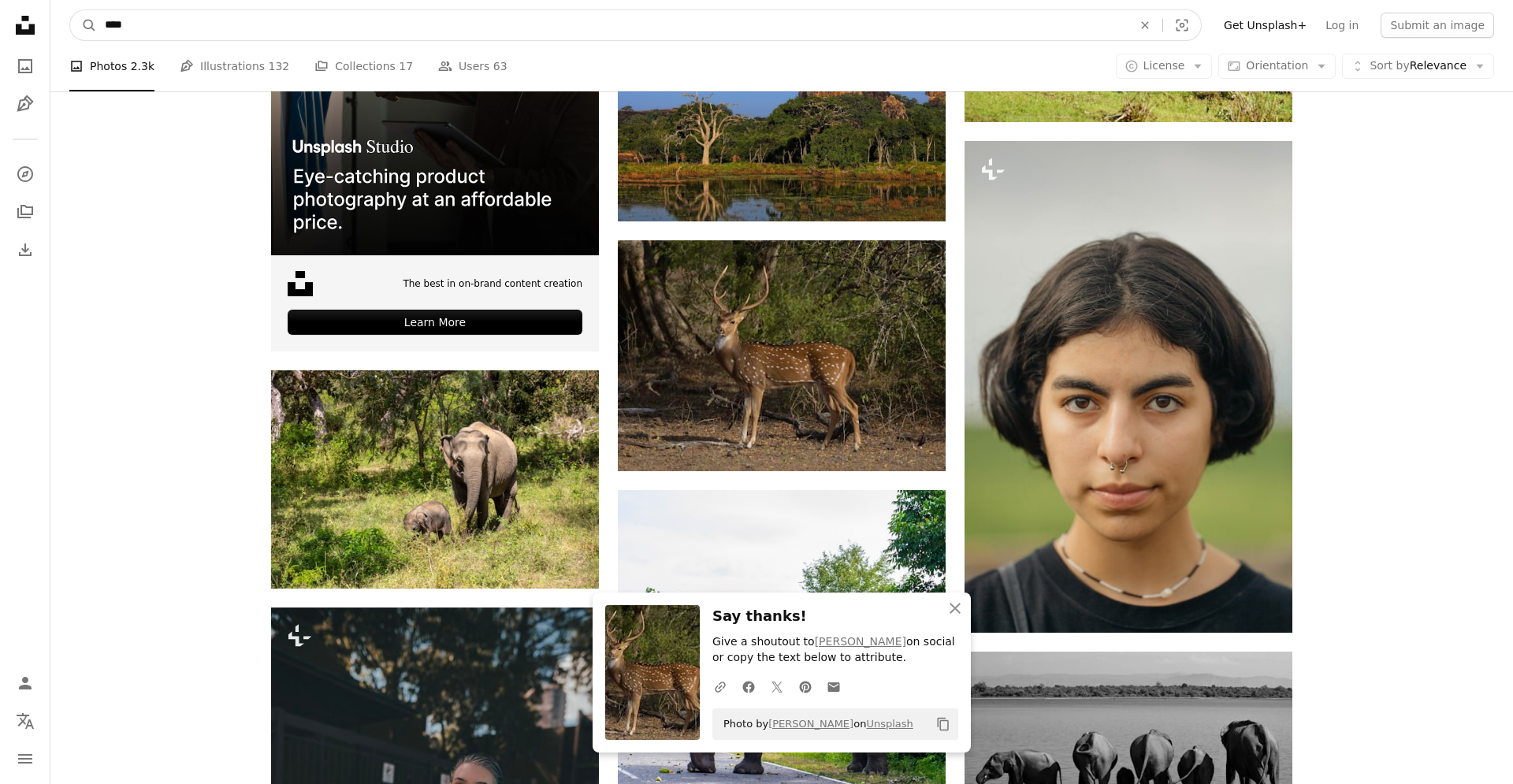
click at [893, 39] on input "****" at bounding box center [611, 25] width 1030 height 30
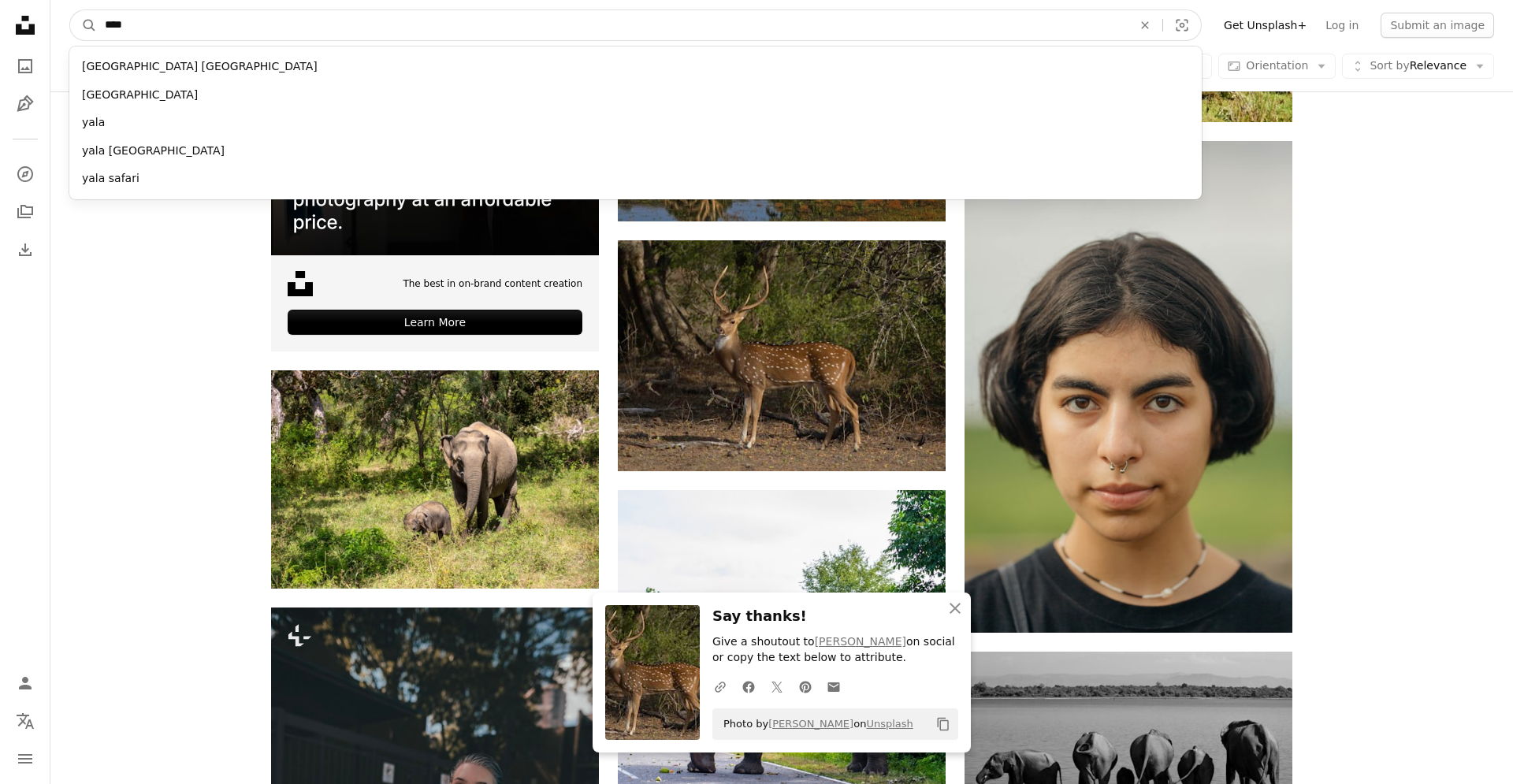
click at [893, 39] on input "****" at bounding box center [611, 25] width 1030 height 30
paste input "**********"
type input "**********"
click at [1128, 28] on input "**********" at bounding box center [611, 25] width 1030 height 30
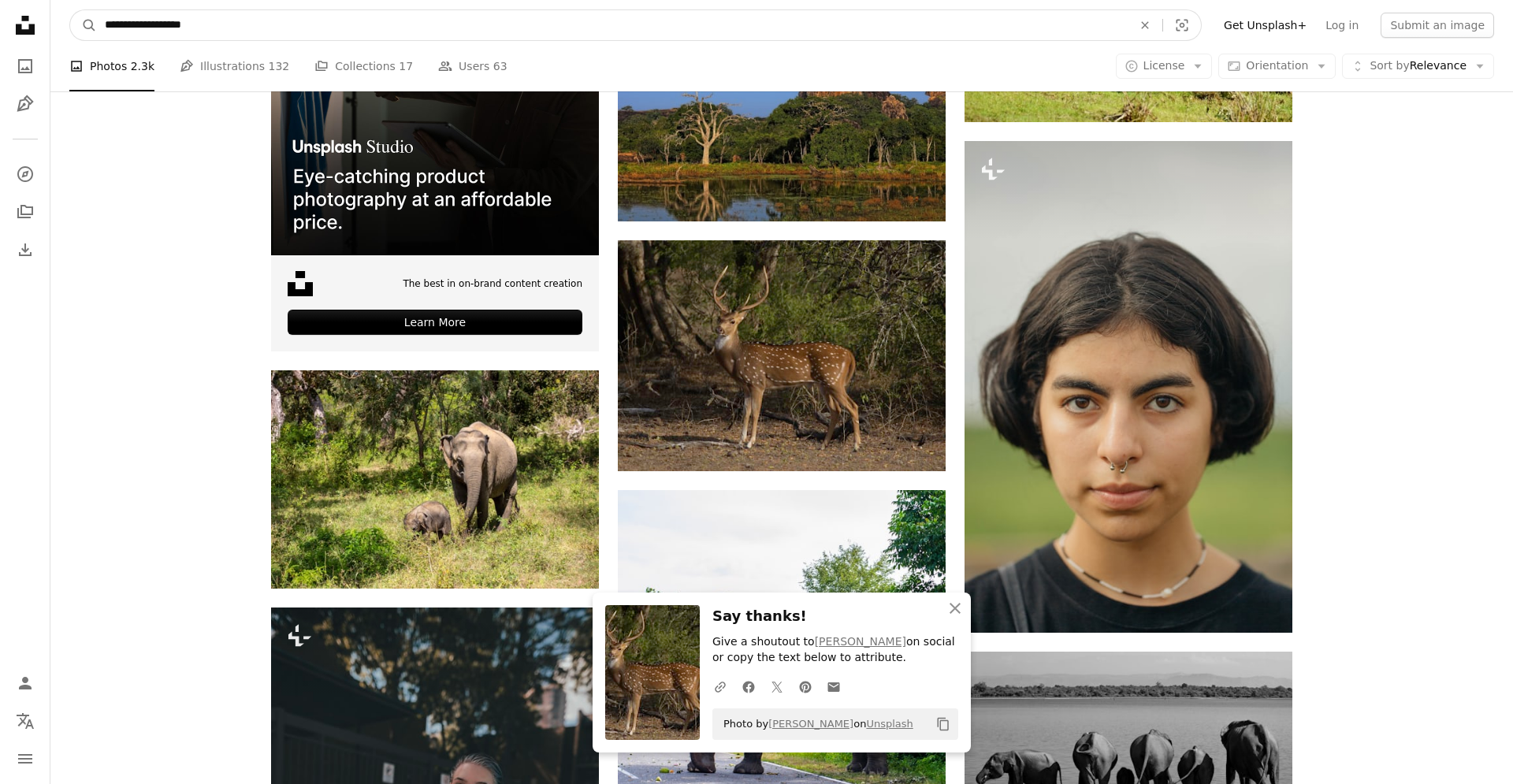
click button "A magnifying glass" at bounding box center [83, 25] width 27 height 30
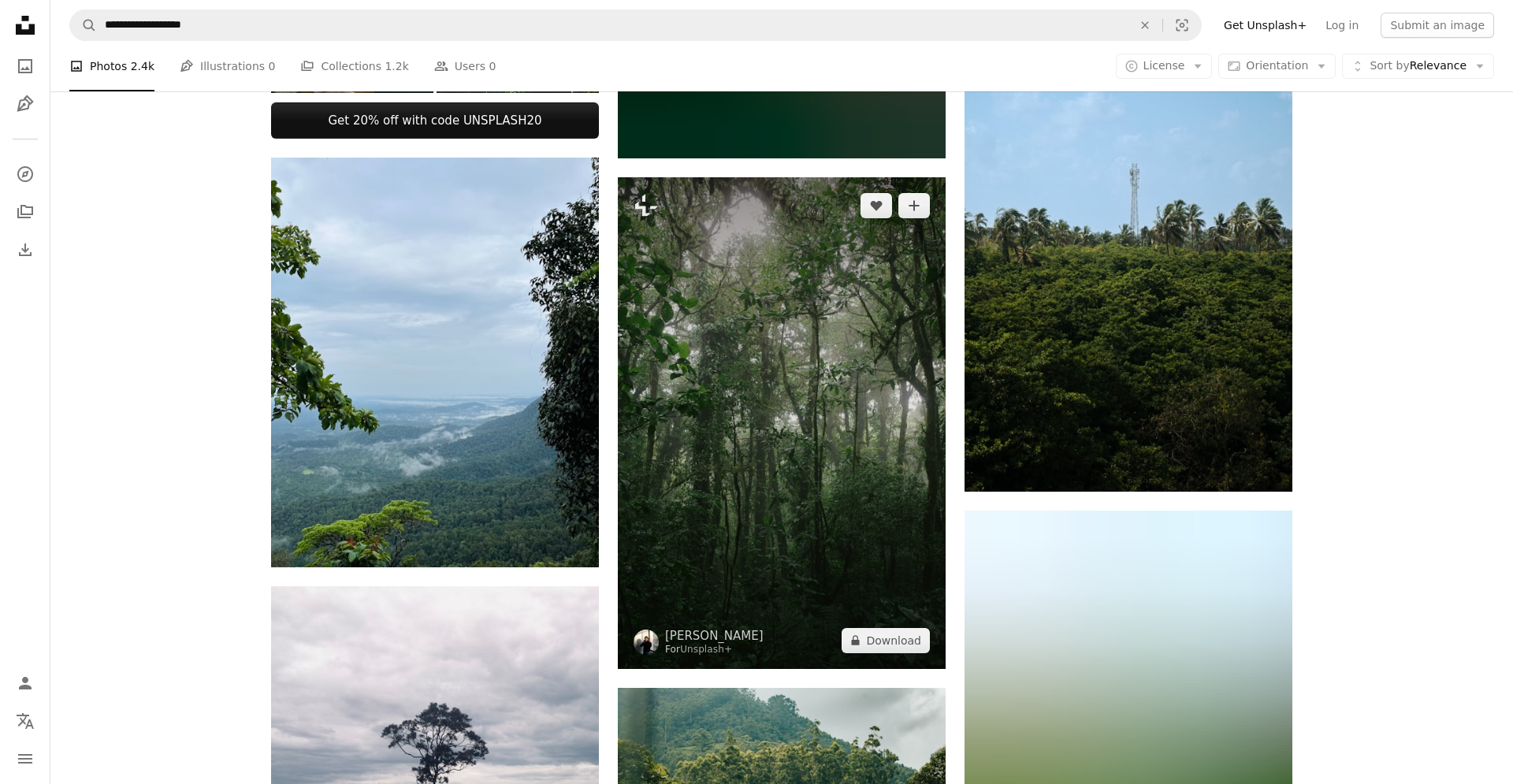
scroll to position [1125, 0]
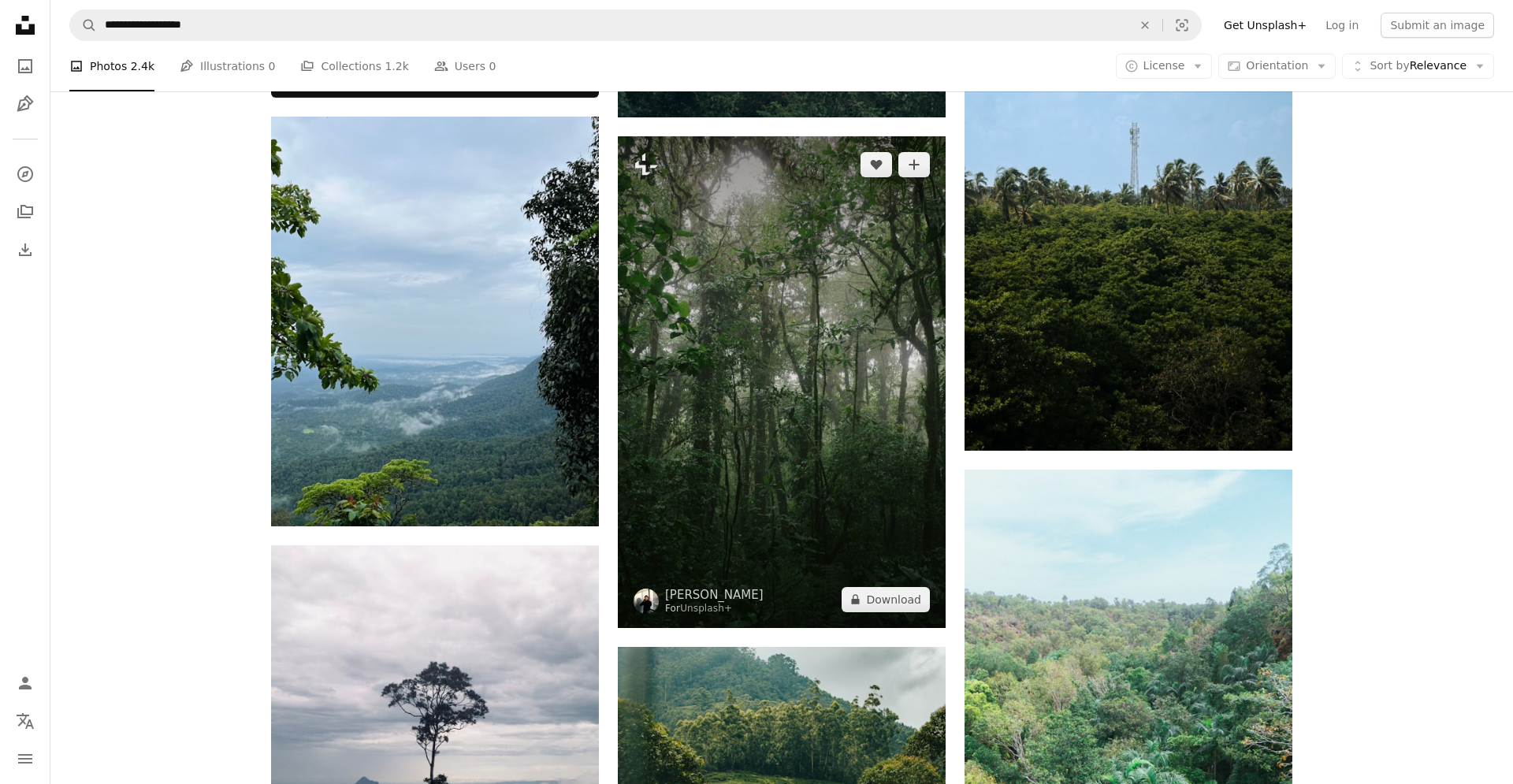
click at [866, 350] on img at bounding box center [781, 381] width 328 height 492
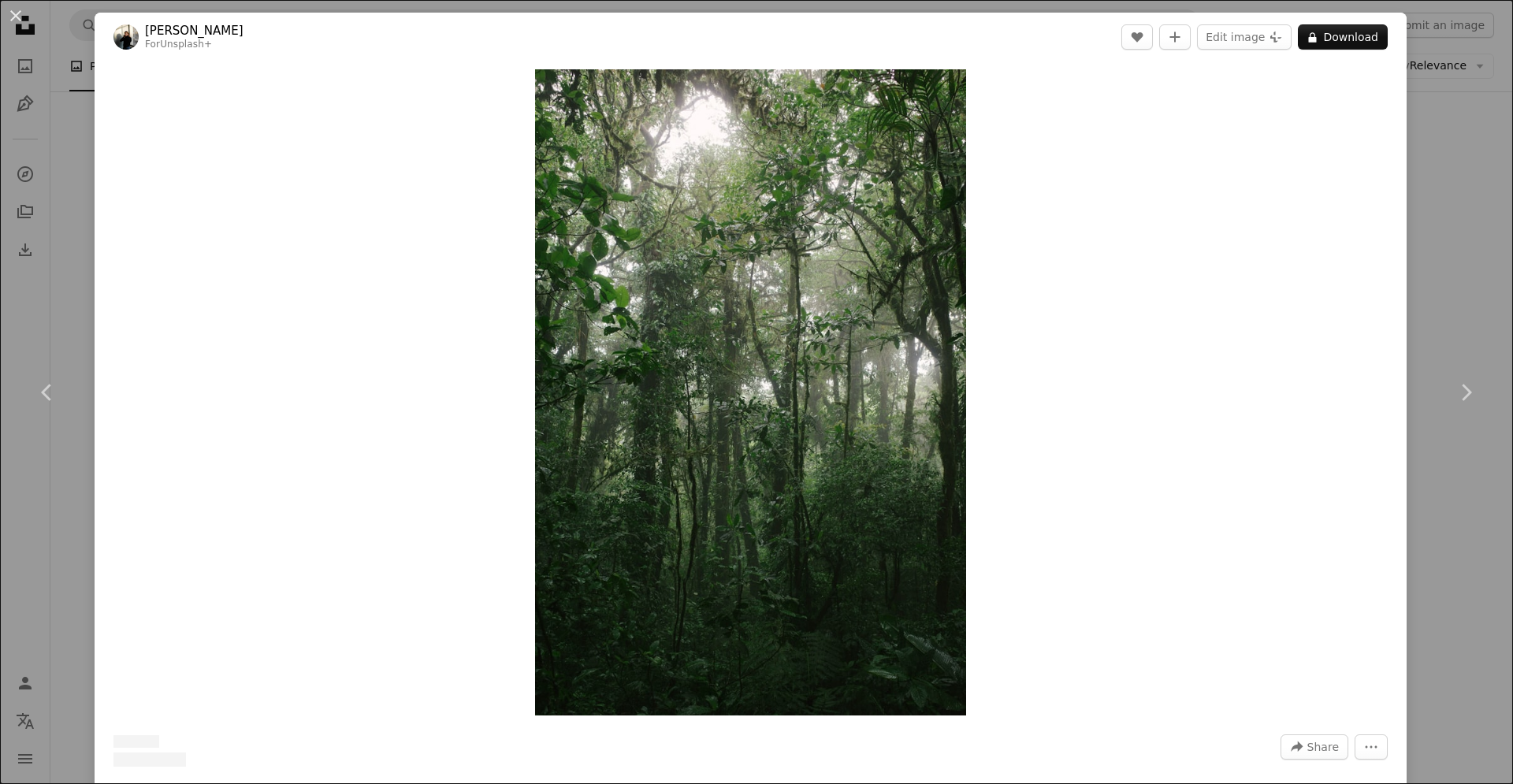
click at [1490, 193] on div "An X shape Chevron left Chevron right [PERSON_NAME] For Unsplash+ A heart A plu…" at bounding box center [756, 392] width 1513 height 784
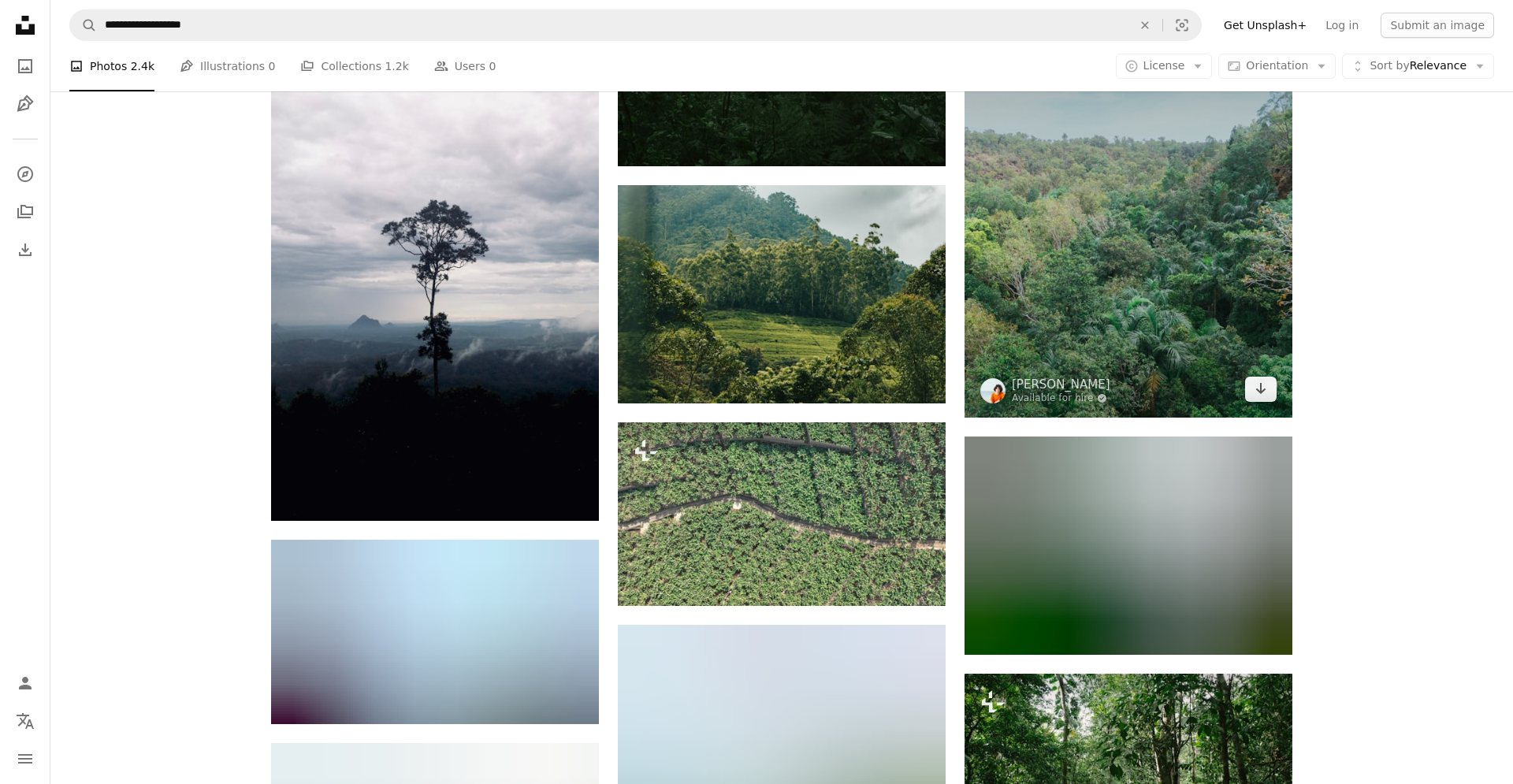
scroll to position [1608, 0]
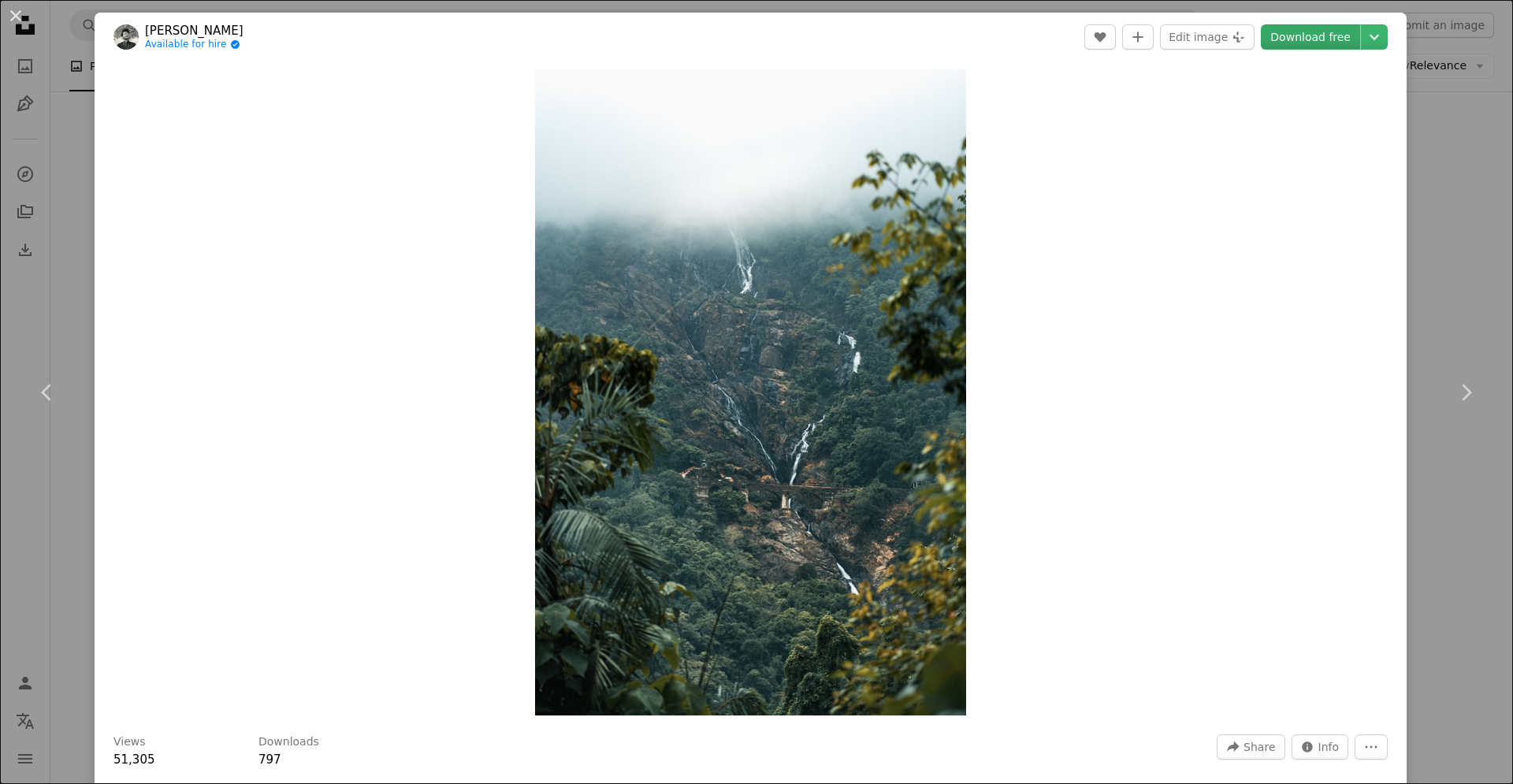
click at [1346, 33] on link "Download free" at bounding box center [1311, 37] width 99 height 25
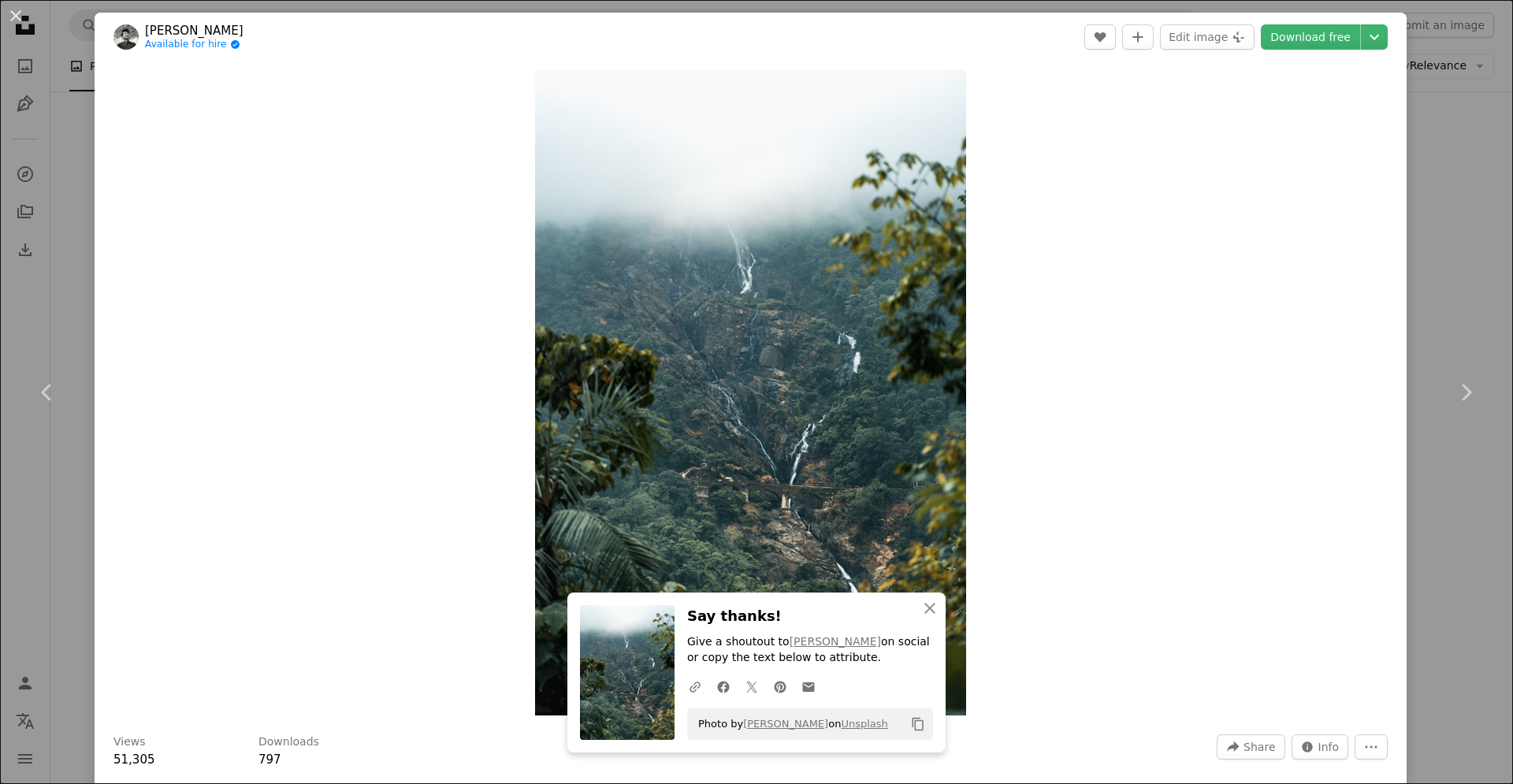
click at [1485, 119] on div "An X shape Chevron left Chevron right [PERSON_NAME] Available for hire A checkm…" at bounding box center [756, 392] width 1513 height 784
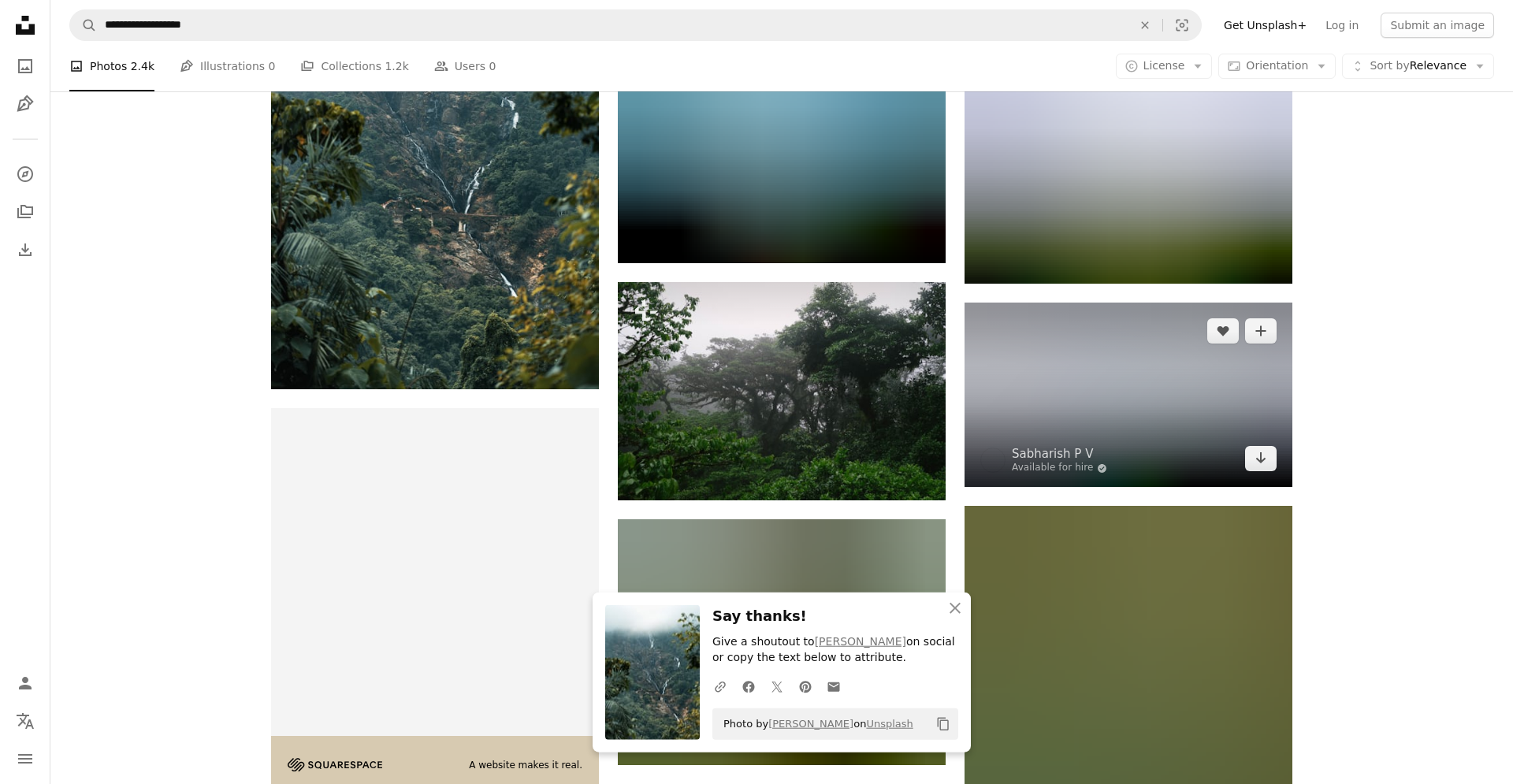
scroll to position [2652, 0]
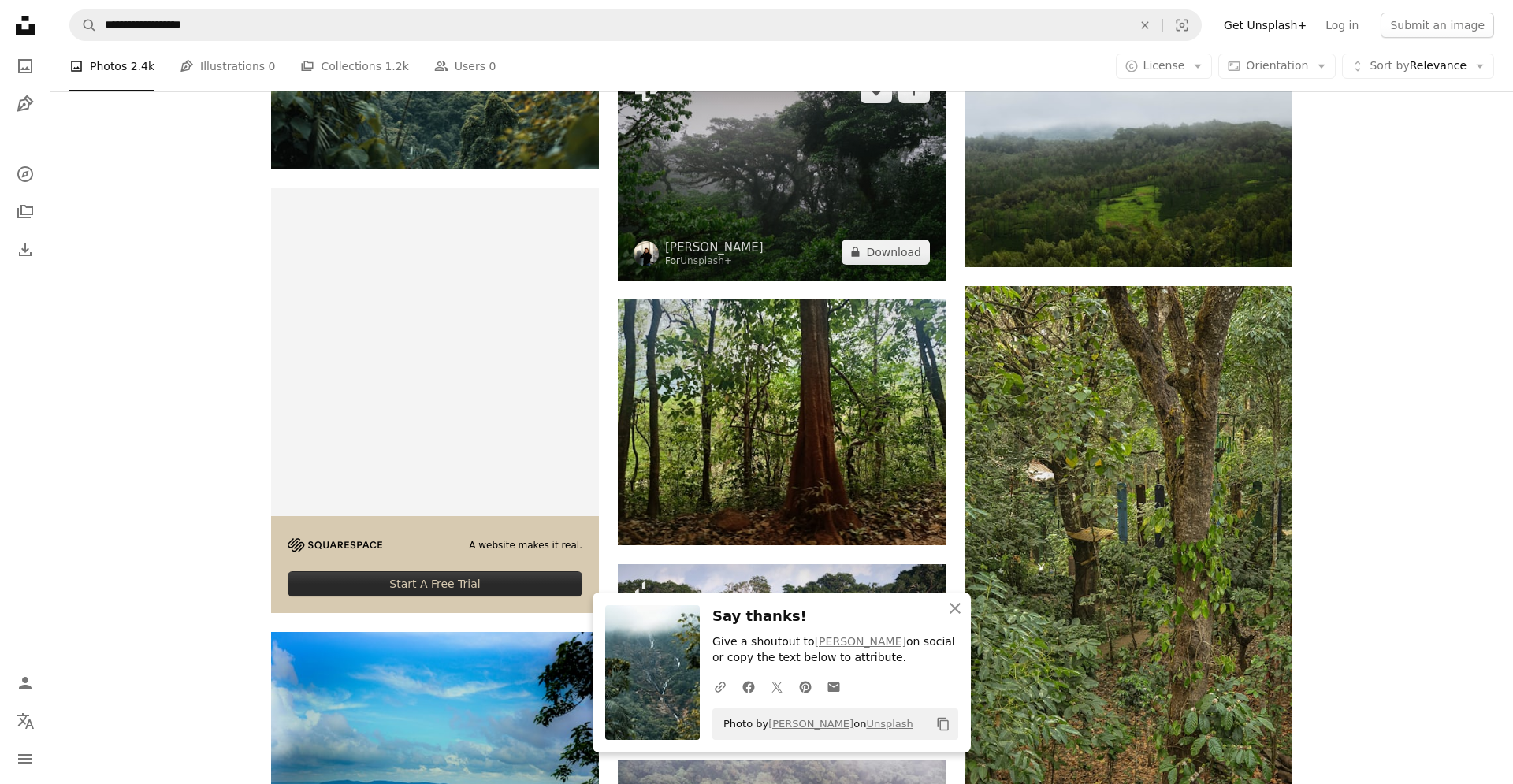
click at [825, 223] on img at bounding box center [781, 171] width 328 height 218
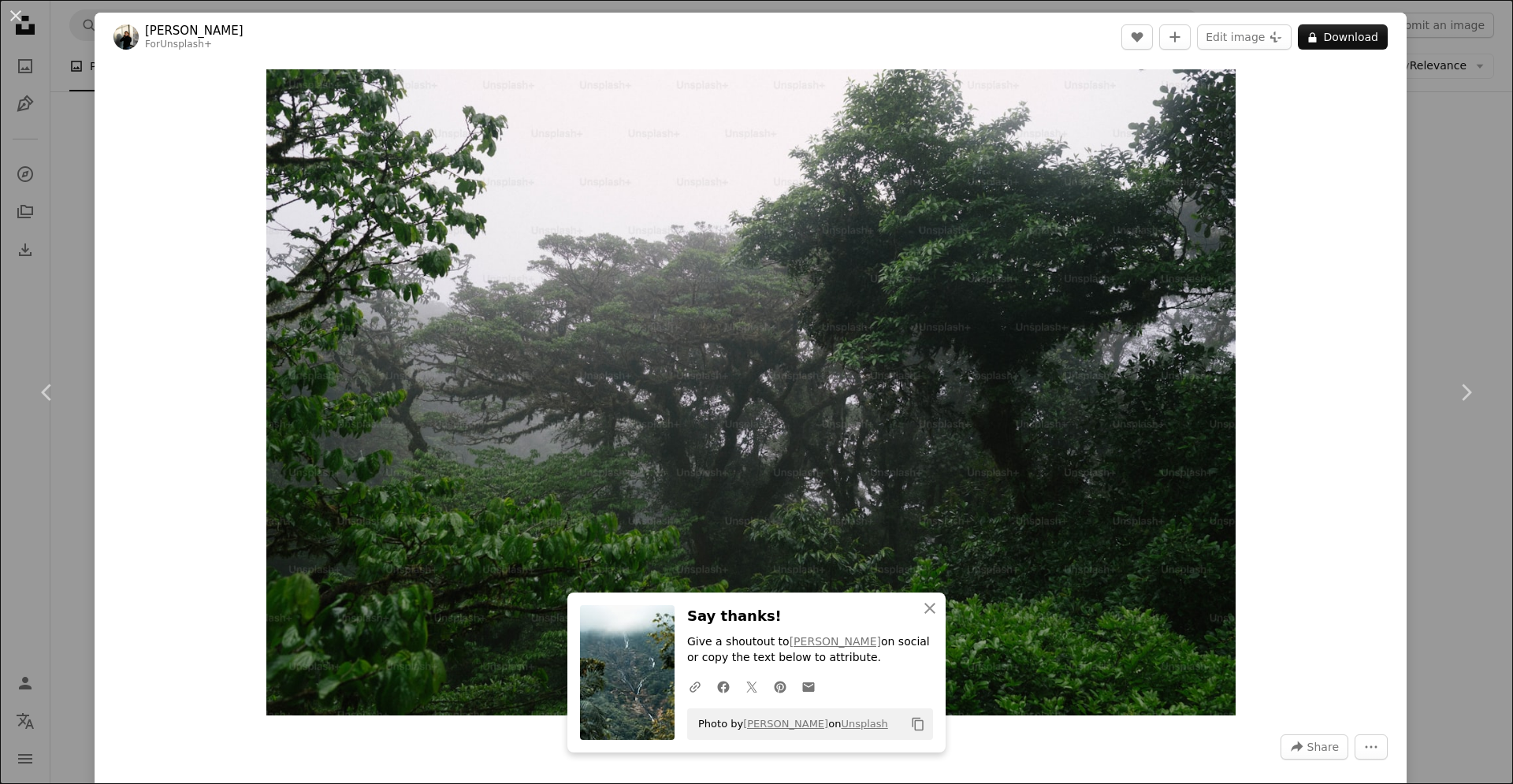
click at [1454, 255] on div "An X shape Chevron left Chevron right [PERSON_NAME] For Unsplash+ A heart A plu…" at bounding box center [756, 392] width 1513 height 784
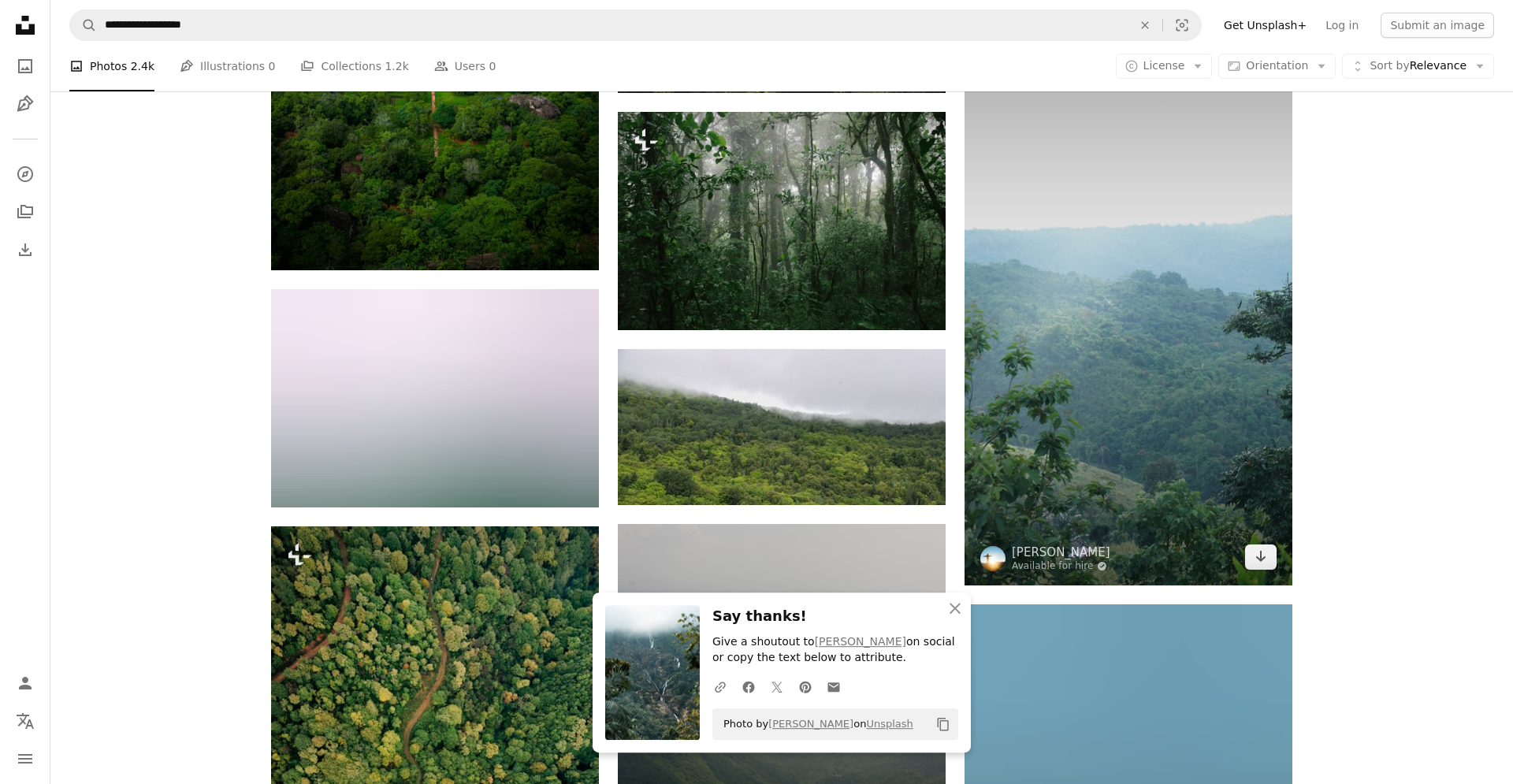
scroll to position [3295, 0]
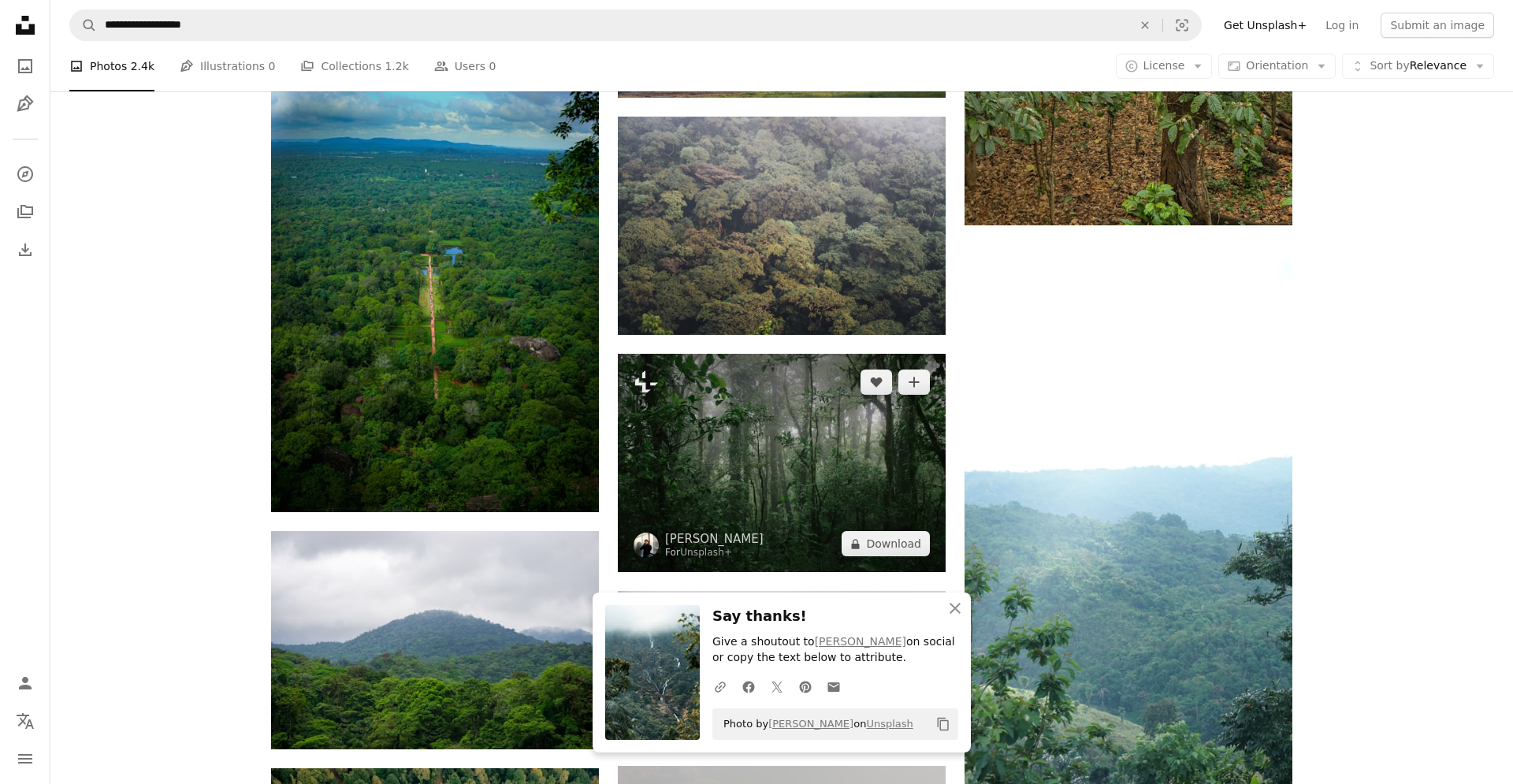
click at [814, 459] on img at bounding box center [781, 462] width 328 height 218
